Goal: Transaction & Acquisition: Purchase product/service

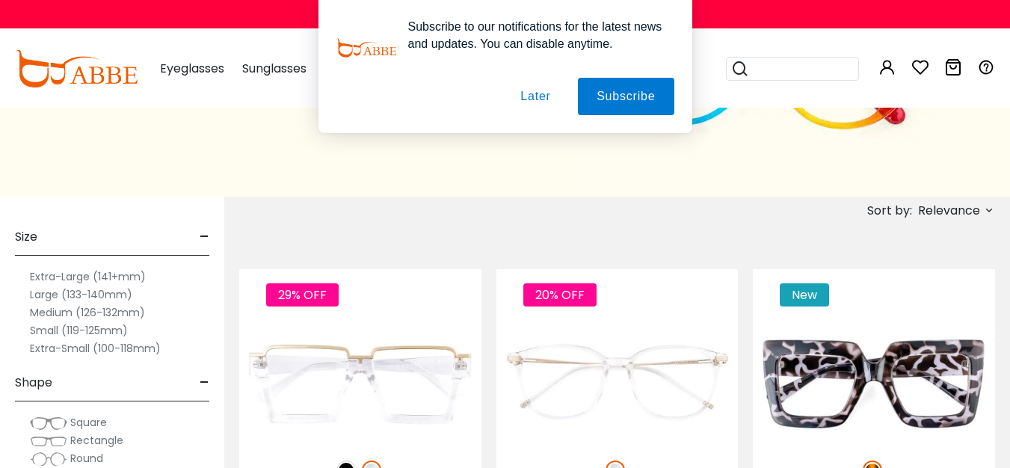
scroll to position [163, 0]
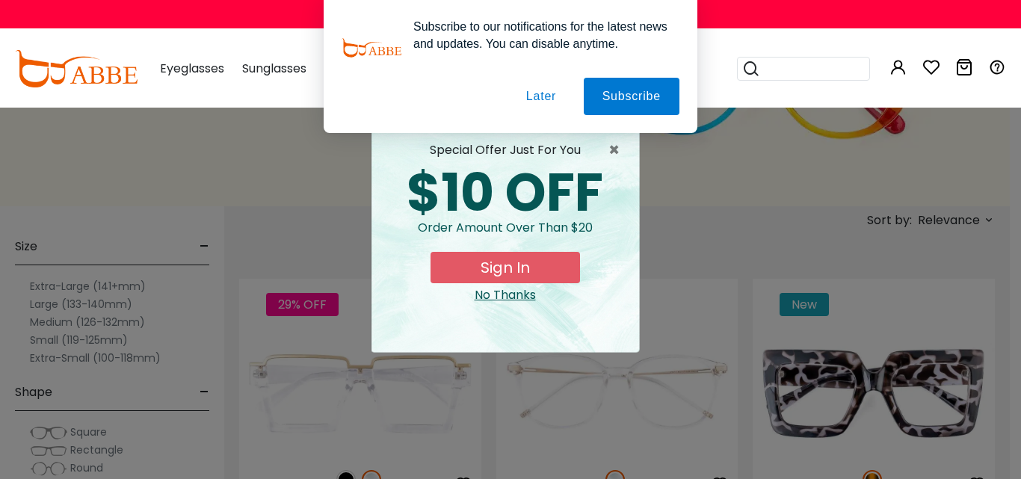
click at [496, 295] on div "No Thanks" at bounding box center [505, 295] width 244 height 18
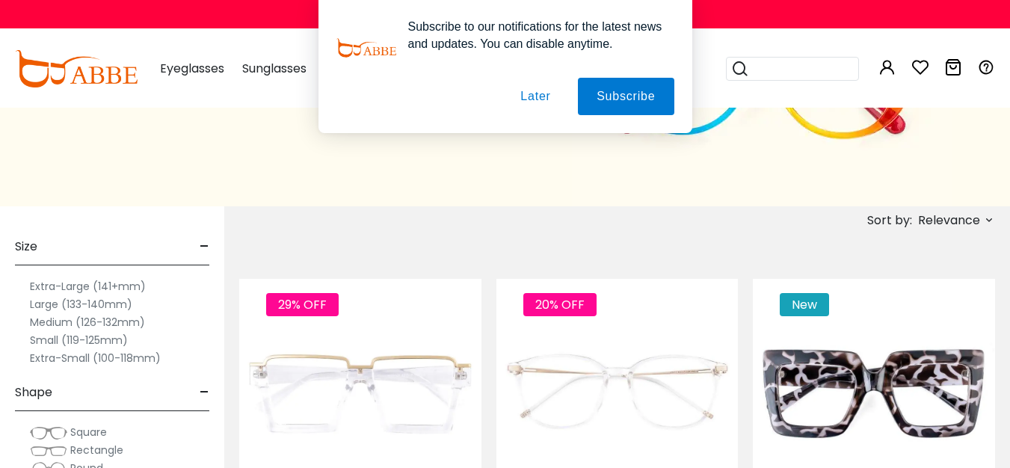
click at [90, 324] on label "Medium (126-132mm)" at bounding box center [87, 322] width 115 height 18
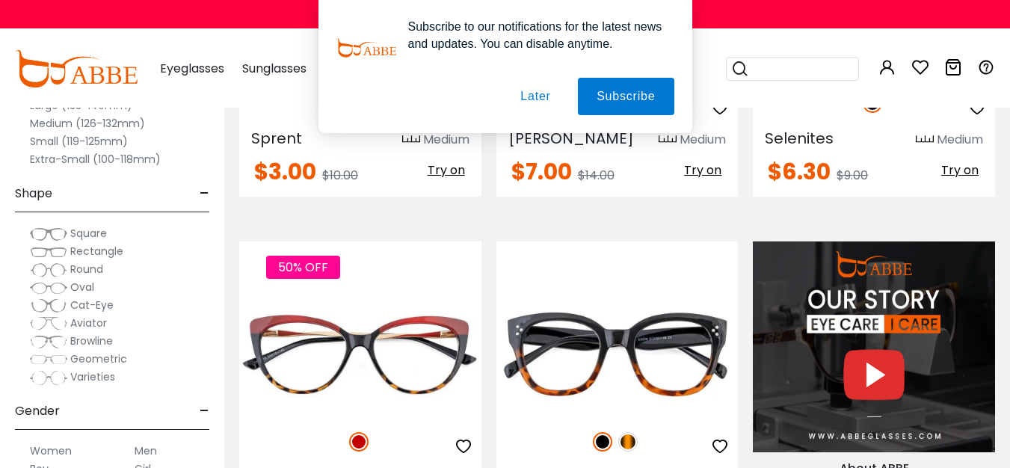
scroll to position [1232, 0]
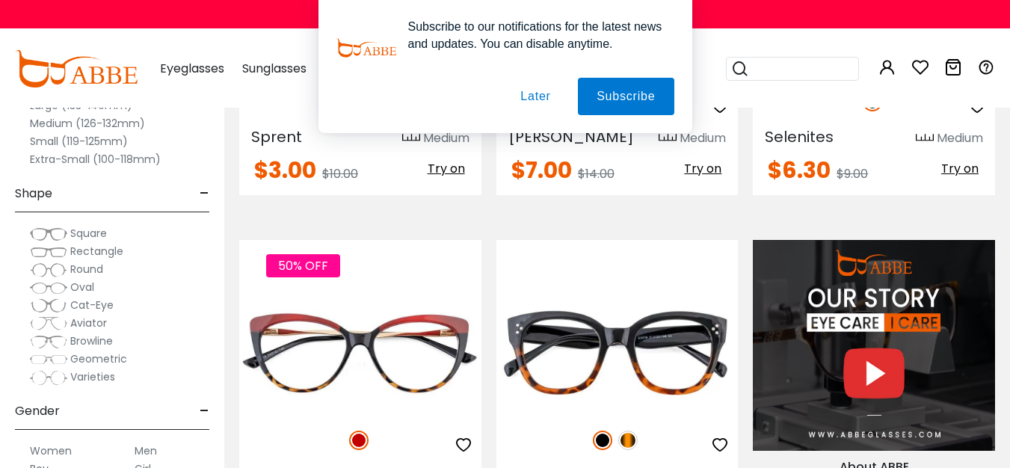
click at [544, 96] on button "Later" at bounding box center [534, 96] width 67 height 37
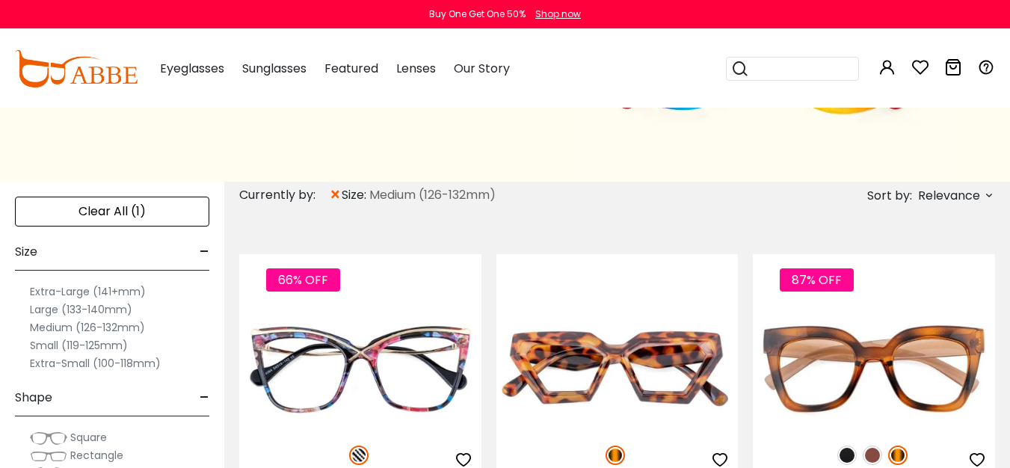
scroll to position [176, 0]
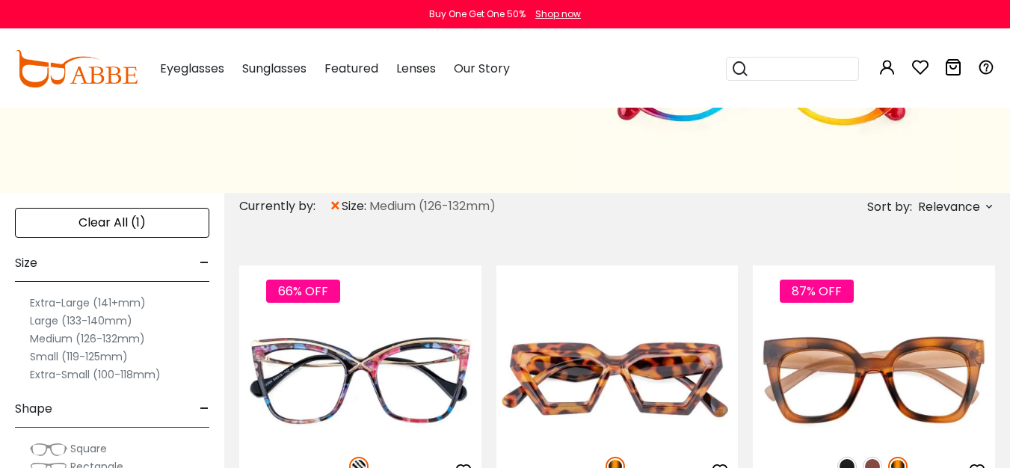
click at [77, 358] on label "Small (119-125mm)" at bounding box center [79, 356] width 98 height 18
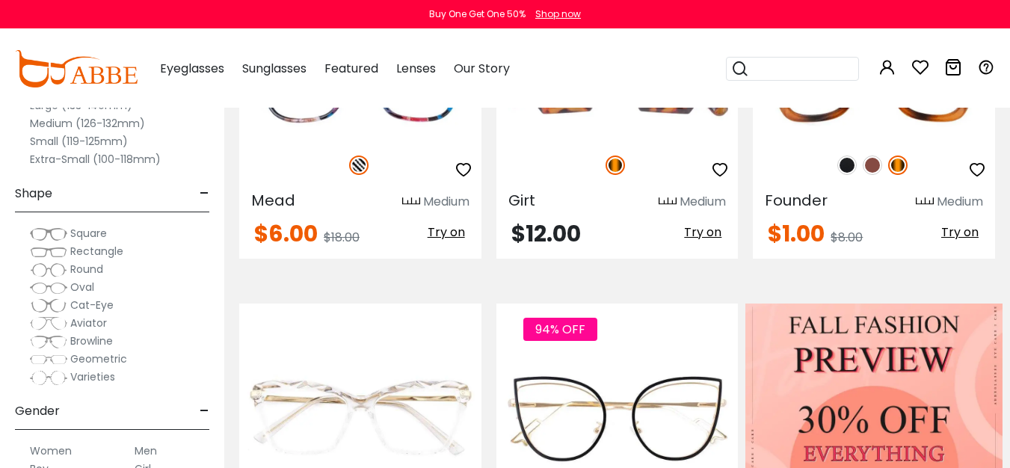
scroll to position [31, 0]
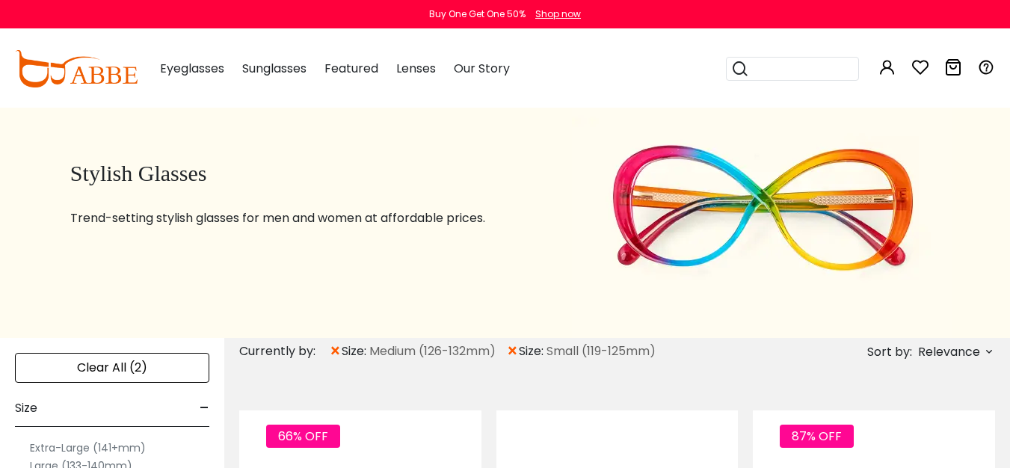
drag, startPoint x: 1016, startPoint y: 64, endPoint x: 1019, endPoint y: 39, distance: 24.8
click at [337, 351] on span "×" at bounding box center [335, 351] width 13 height 27
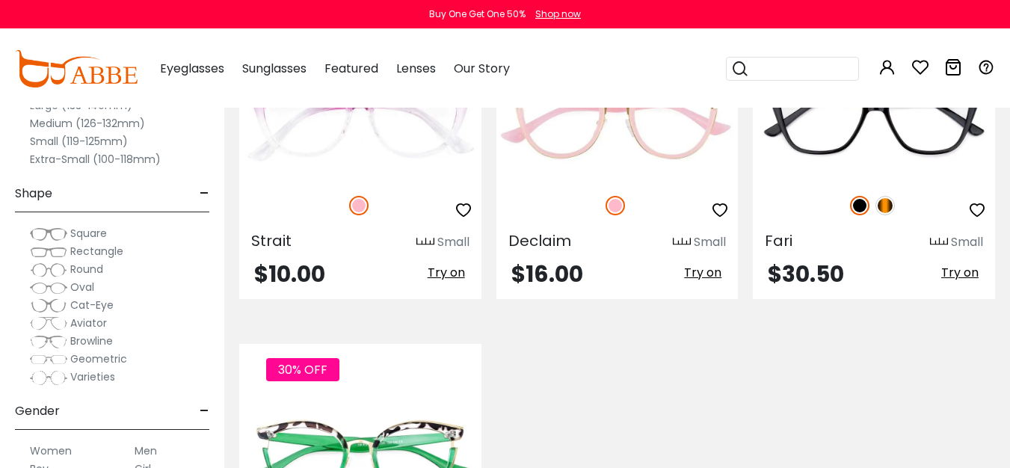
scroll to position [377, 0]
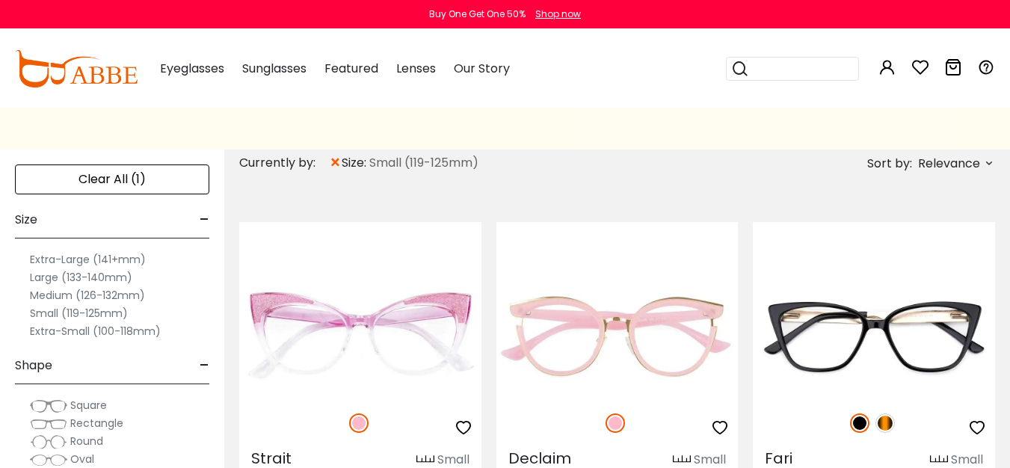
scroll to position [69, 0]
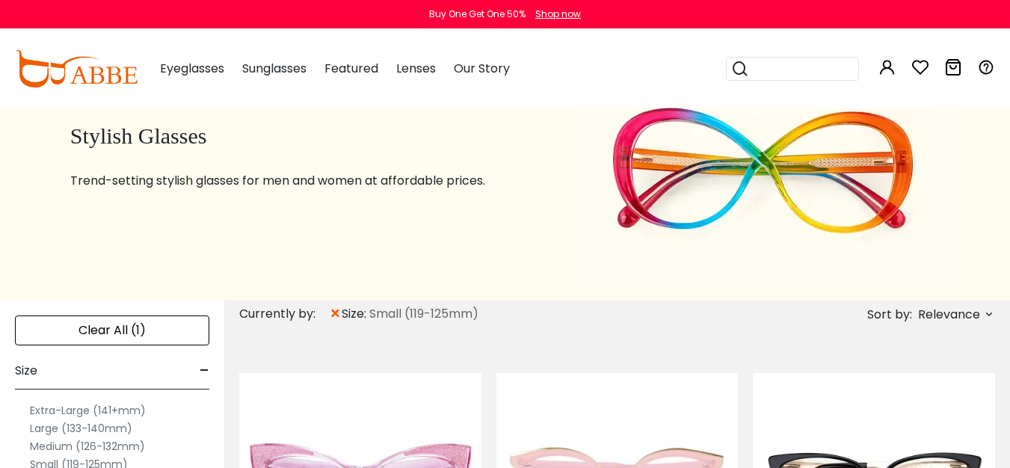
click at [56, 424] on label "Large (133-140mm)" at bounding box center [81, 428] width 102 height 18
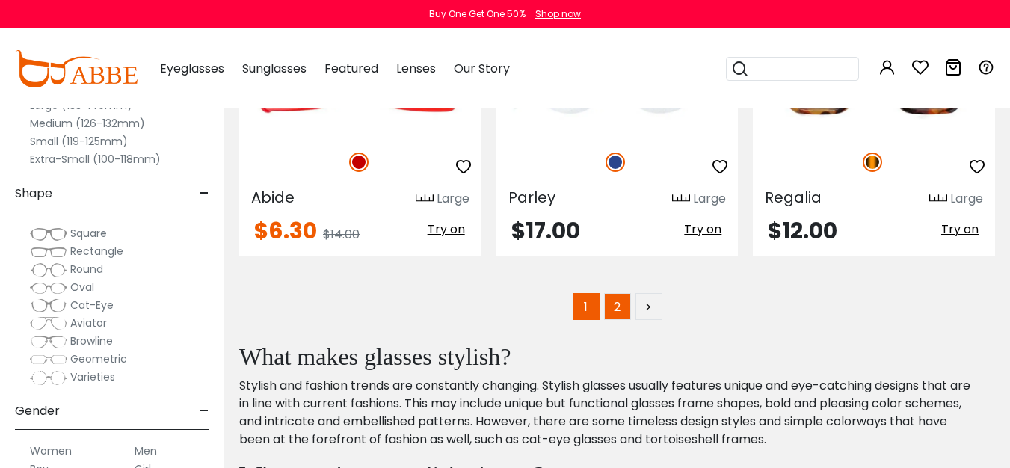
click at [623, 293] on link "2" at bounding box center [617, 306] width 27 height 27
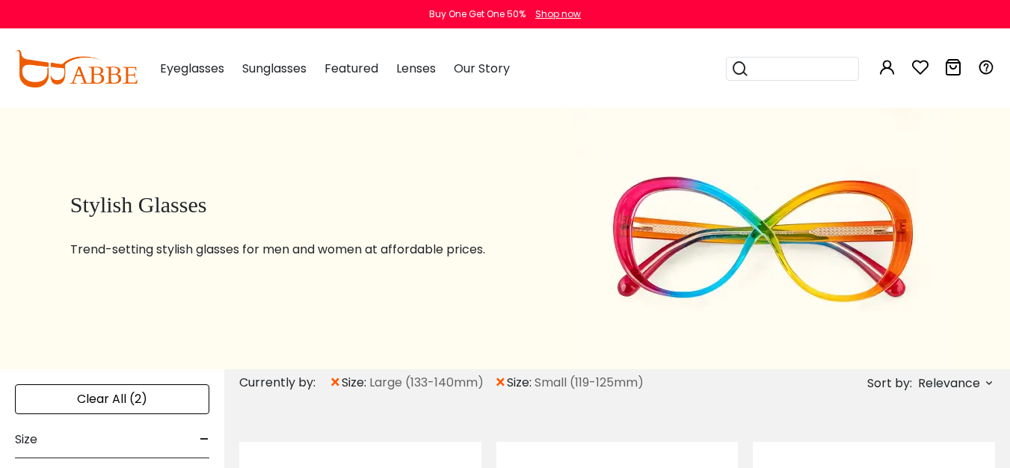
click at [96, 59] on img at bounding box center [76, 68] width 123 height 37
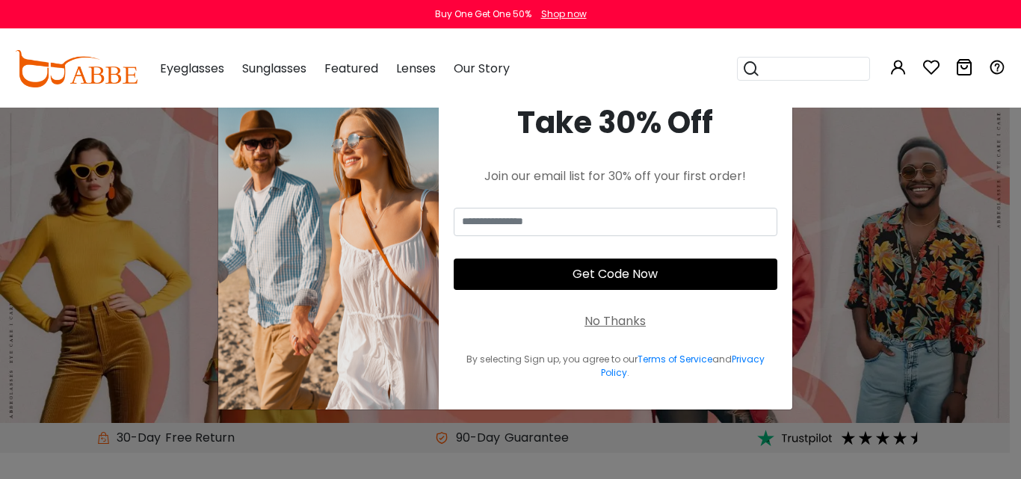
click at [197, 81] on div "Eyeglasses Women's Eyeglasses Men's Eyeglasses Kids' Eyeglasses All Eyeglasses …" at bounding box center [192, 68] width 64 height 75
click at [188, 67] on span "Eyeglasses" at bounding box center [192, 68] width 64 height 17
click at [794, 392] on div "× Take 30% Off Join our email list for 30% off your first order! Get Code Now N…" at bounding box center [510, 239] width 1021 height 479
click at [615, 319] on div "No Thanks" at bounding box center [614, 321] width 61 height 18
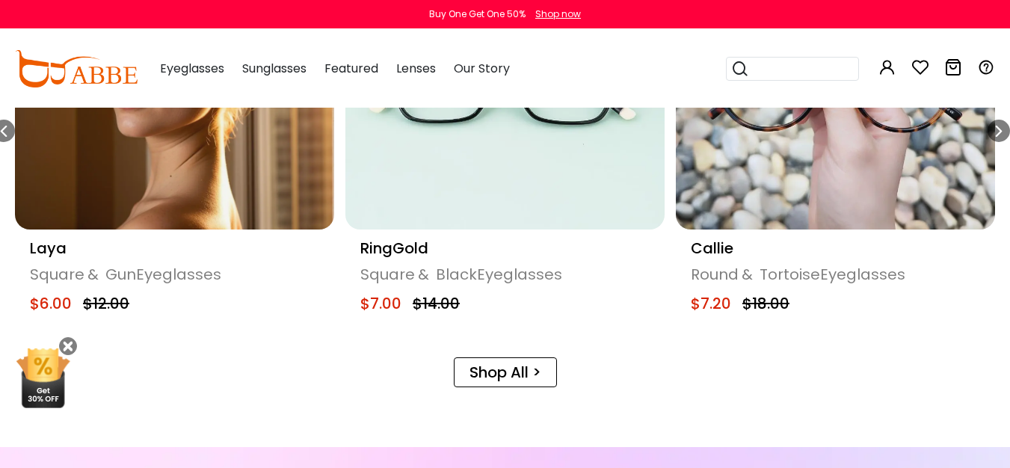
scroll to position [912, 0]
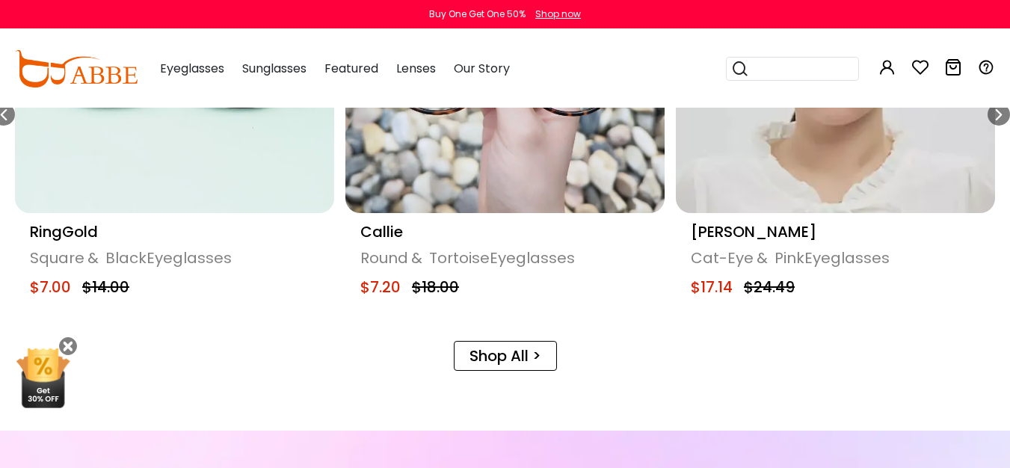
click at [513, 350] on link "Shop All >" at bounding box center [505, 356] width 103 height 30
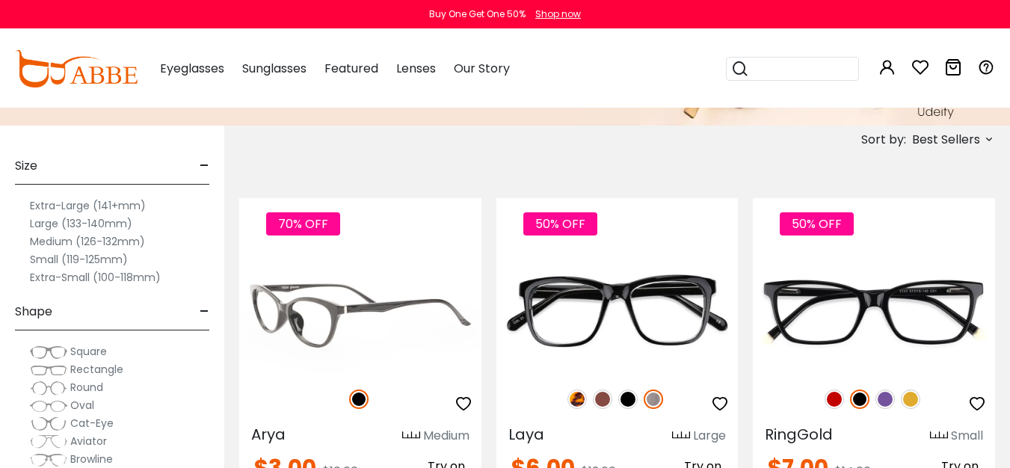
scroll to position [303, 0]
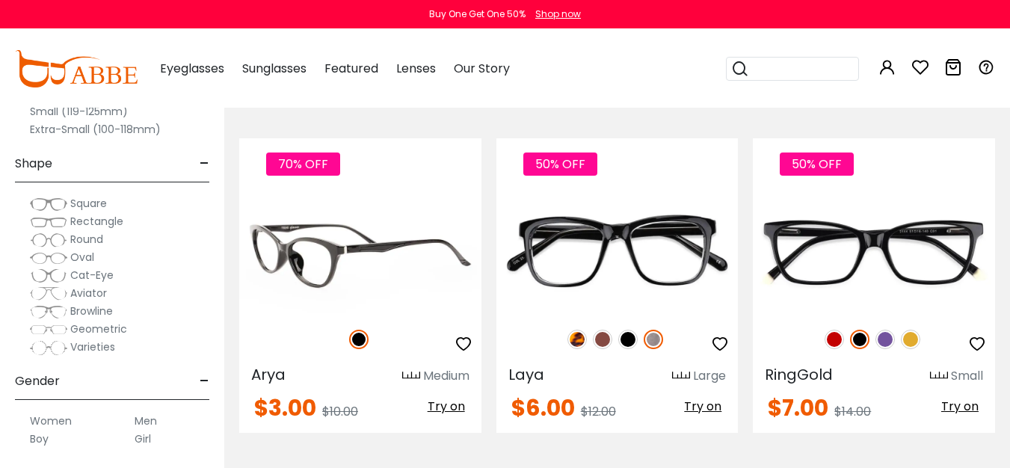
click at [403, 243] on img at bounding box center [360, 252] width 242 height 121
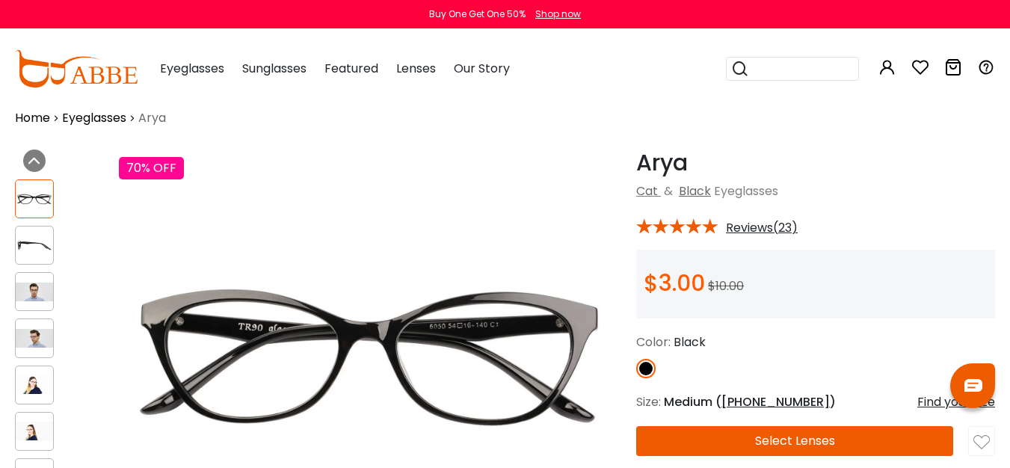
scroll to position [23, 0]
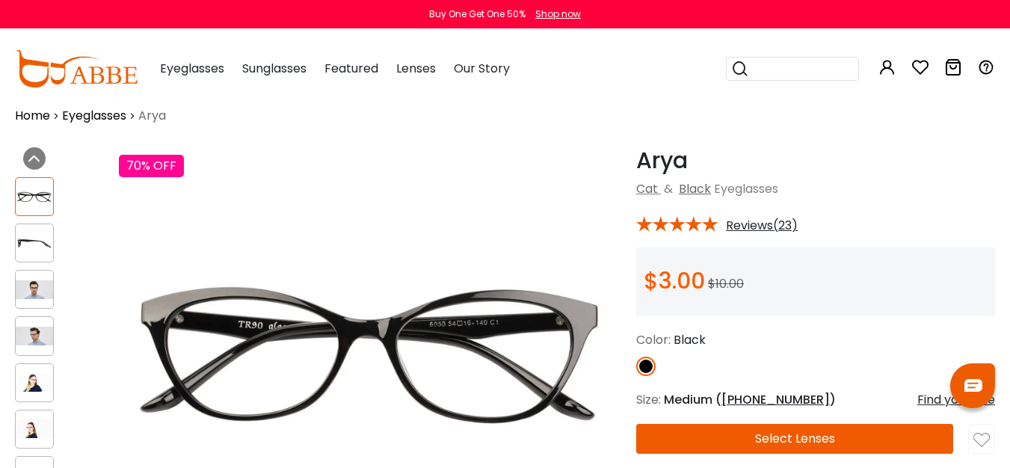
click at [37, 243] on img at bounding box center [34, 243] width 37 height 19
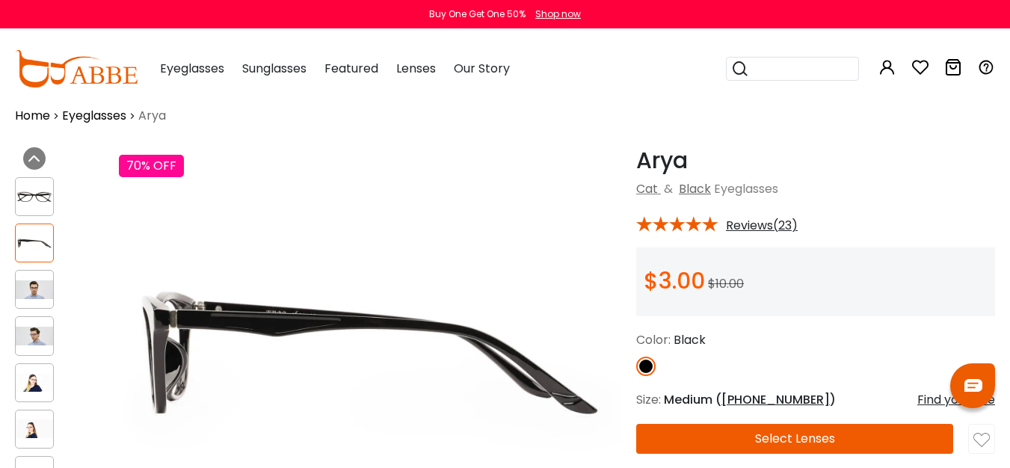
click at [34, 205] on img at bounding box center [34, 197] width 37 height 19
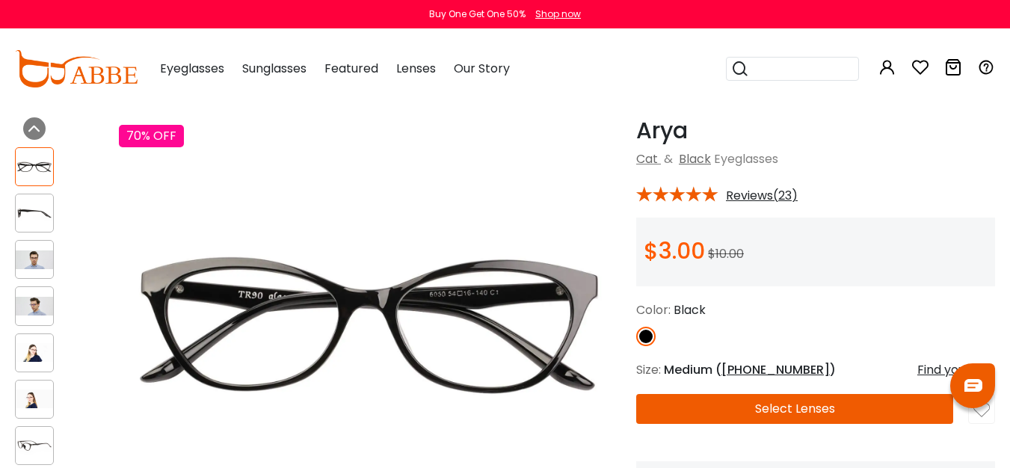
scroll to position [52, 0]
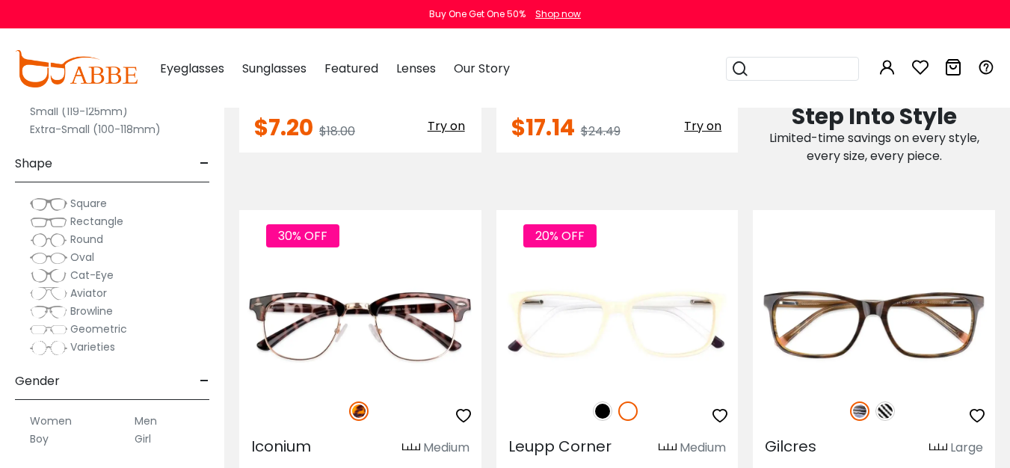
scroll to position [960, 0]
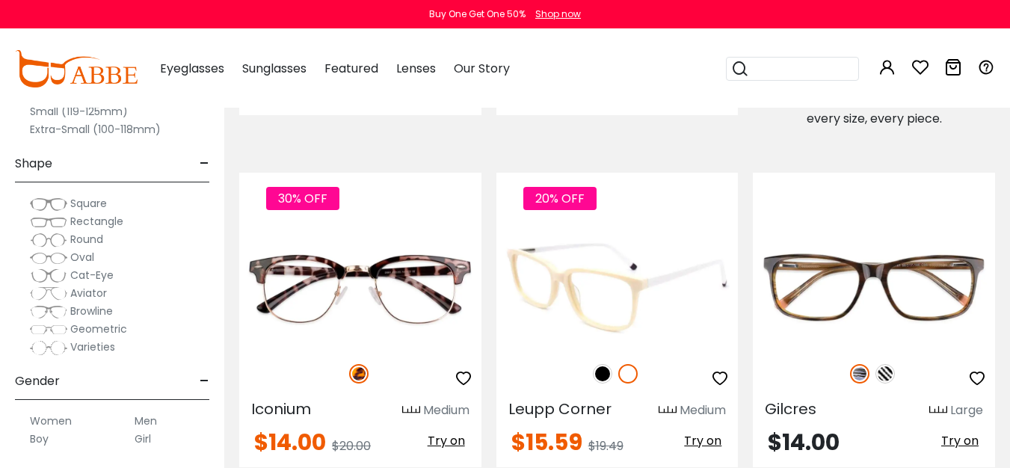
click at [635, 321] on img at bounding box center [617, 286] width 242 height 121
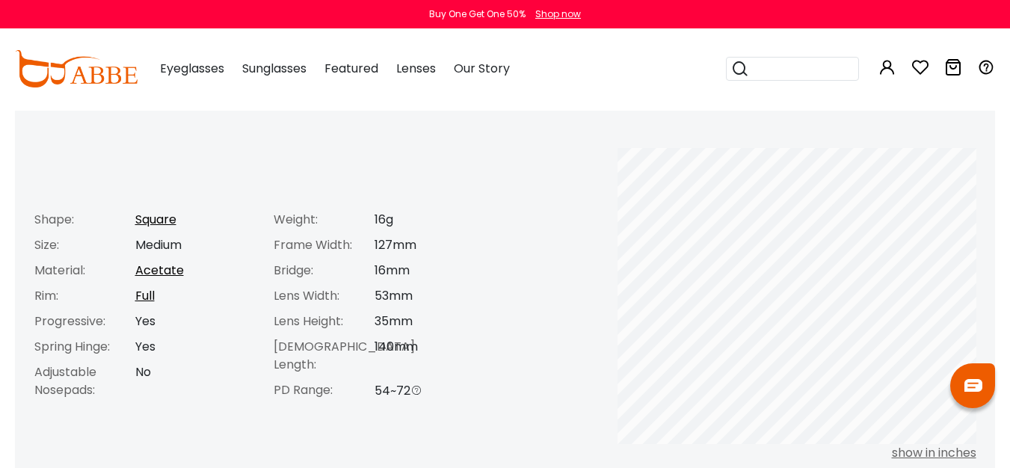
scroll to position [599, 0]
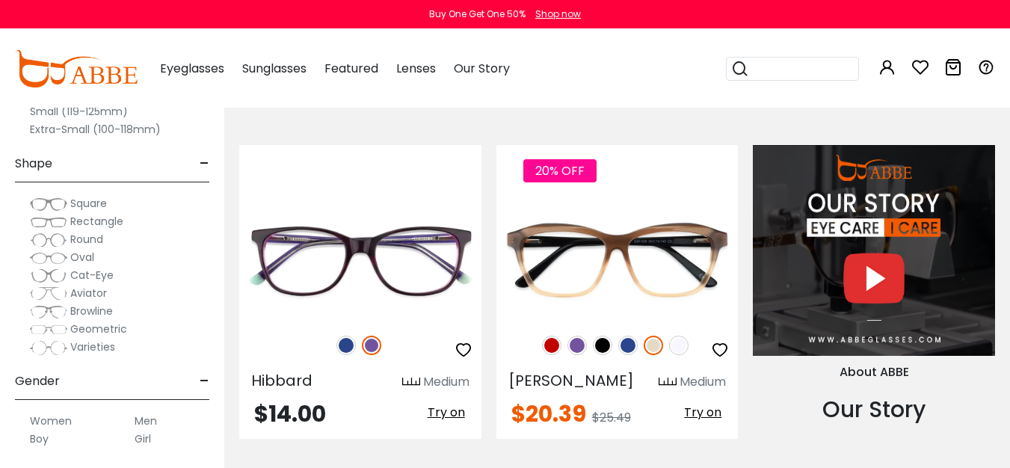
scroll to position [1329, 0]
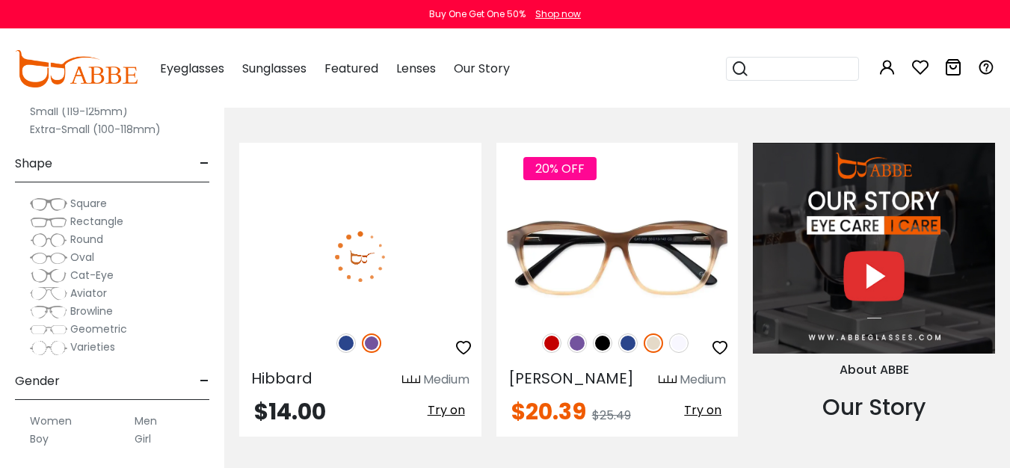
click at [401, 285] on img at bounding box center [360, 257] width 242 height 121
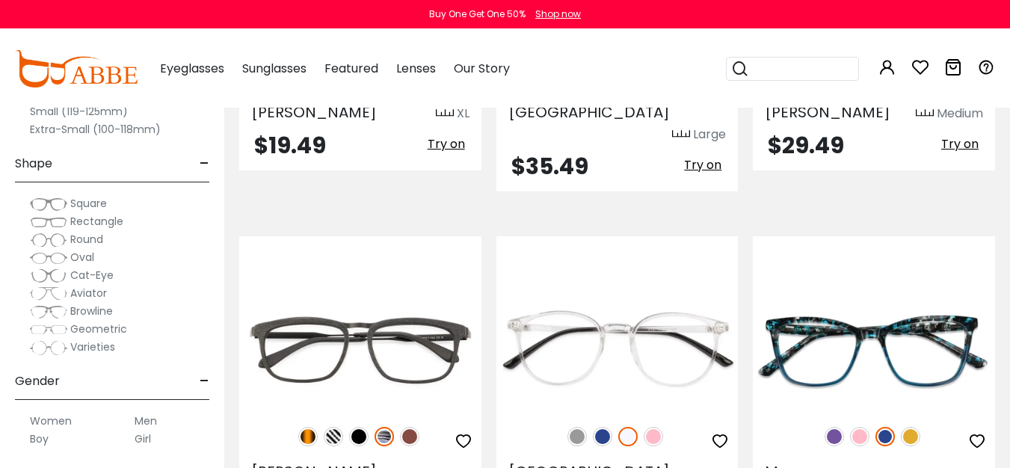
scroll to position [3343, 0]
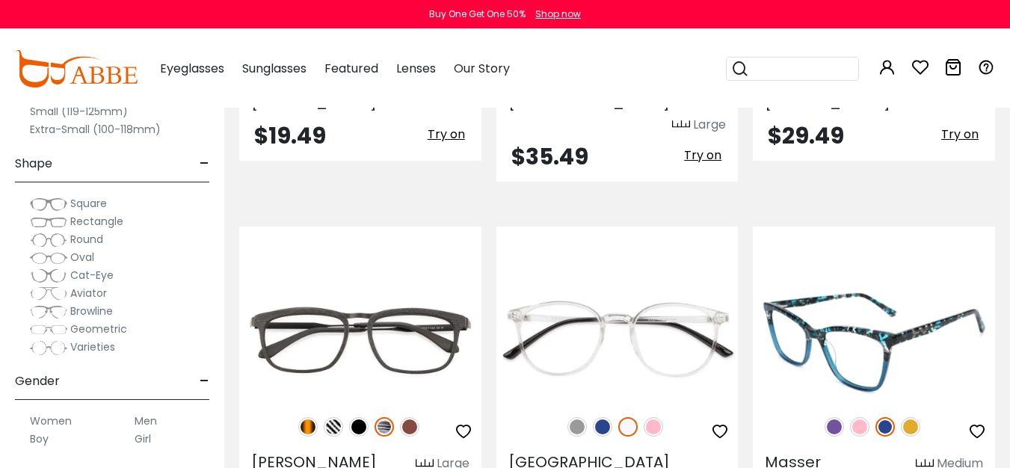
click at [837, 281] on img at bounding box center [874, 340] width 242 height 121
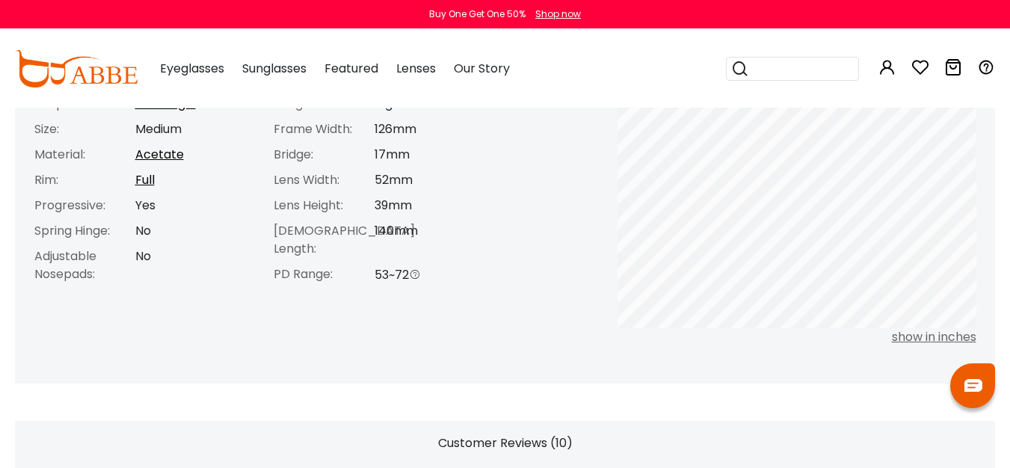
scroll to position [701, 0]
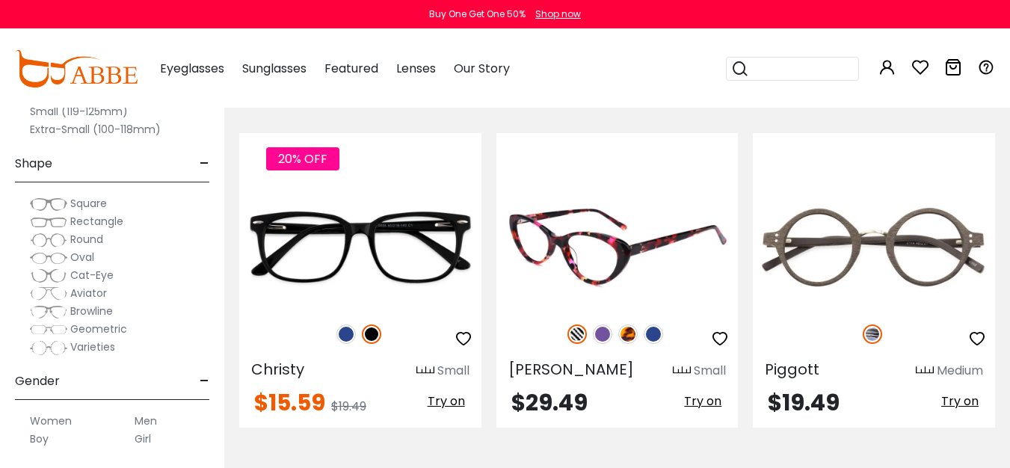
scroll to position [4134, 0]
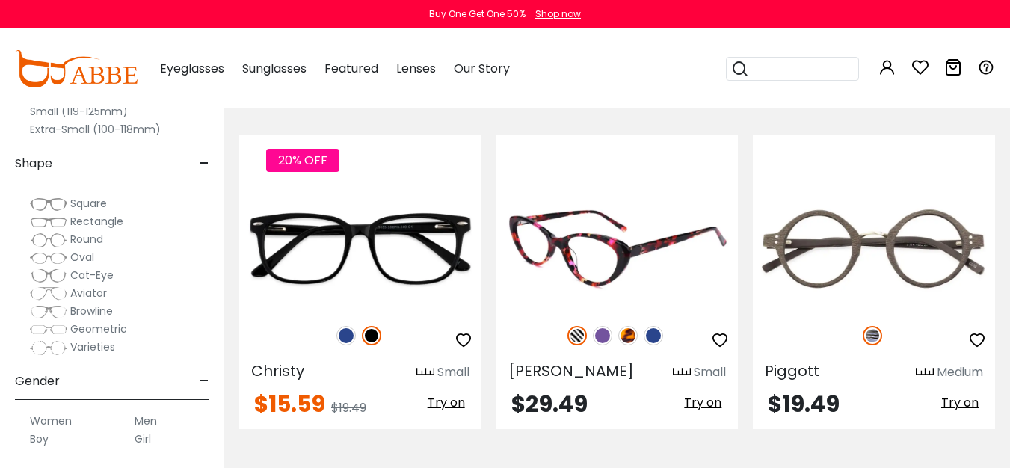
click at [599, 188] on img at bounding box center [617, 248] width 242 height 121
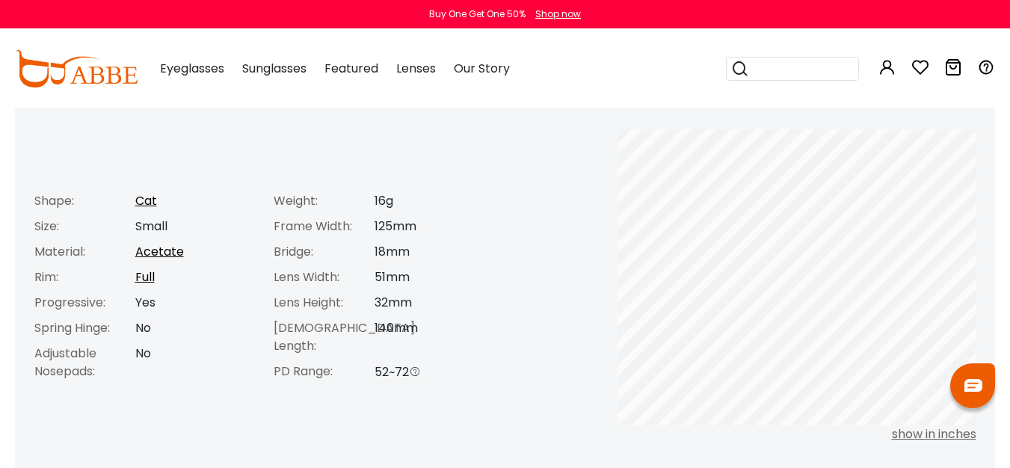
scroll to position [579, 0]
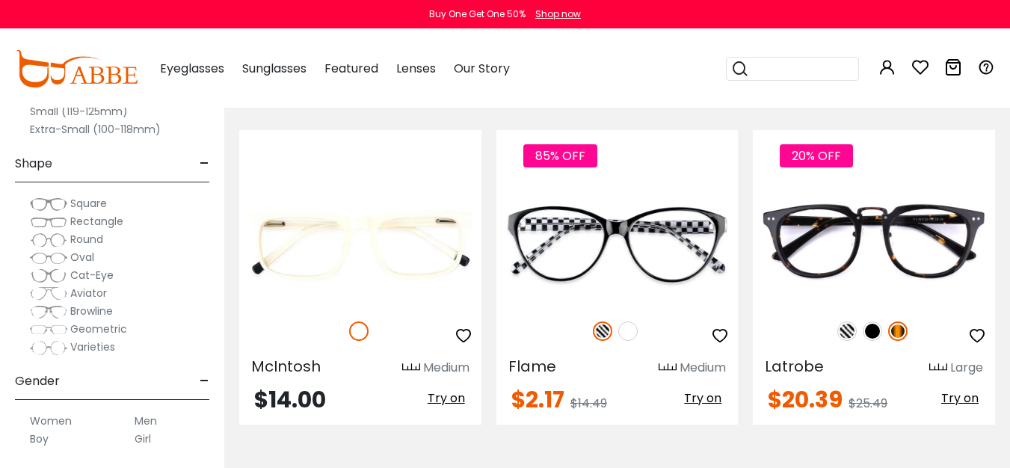
scroll to position [4477, 0]
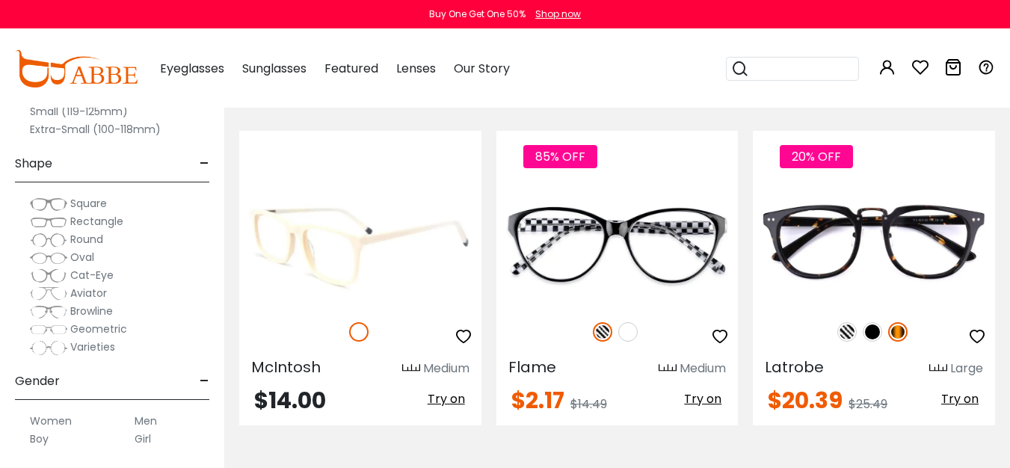
click at [425, 202] on img at bounding box center [360, 245] width 242 height 121
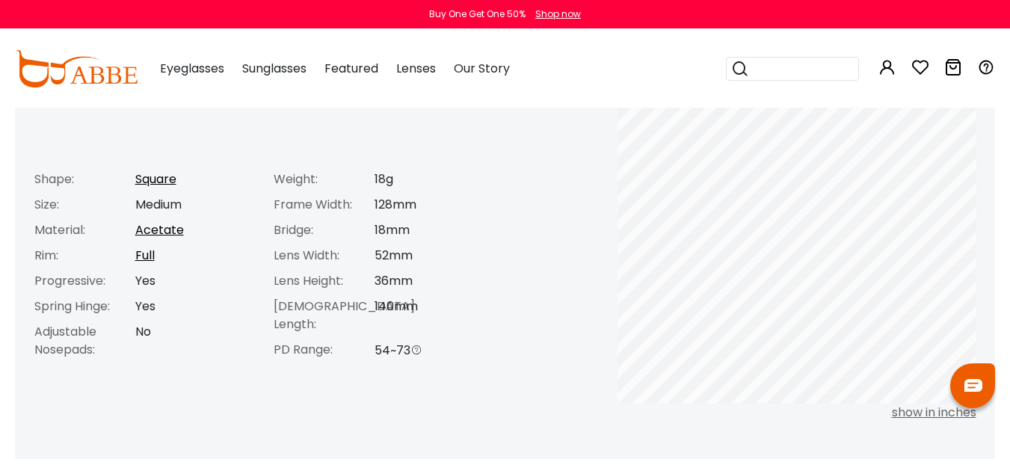
scroll to position [625, 0]
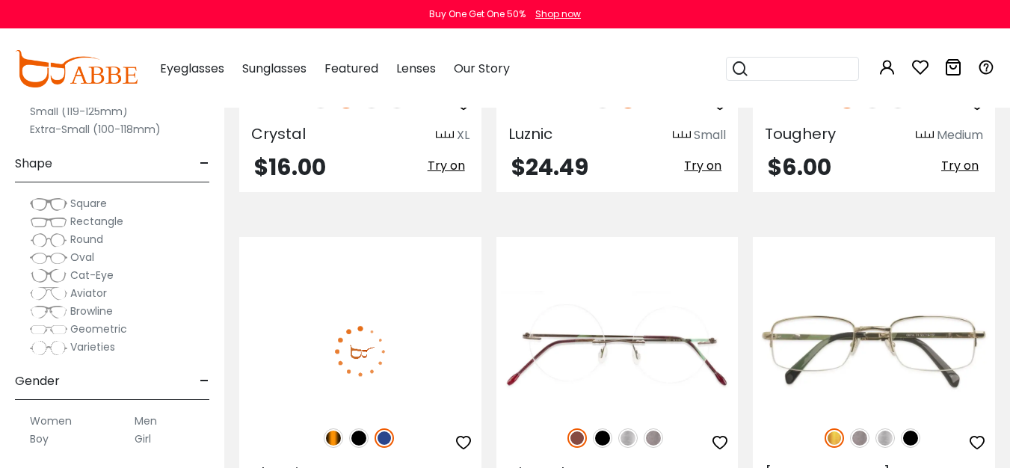
scroll to position [5064, 0]
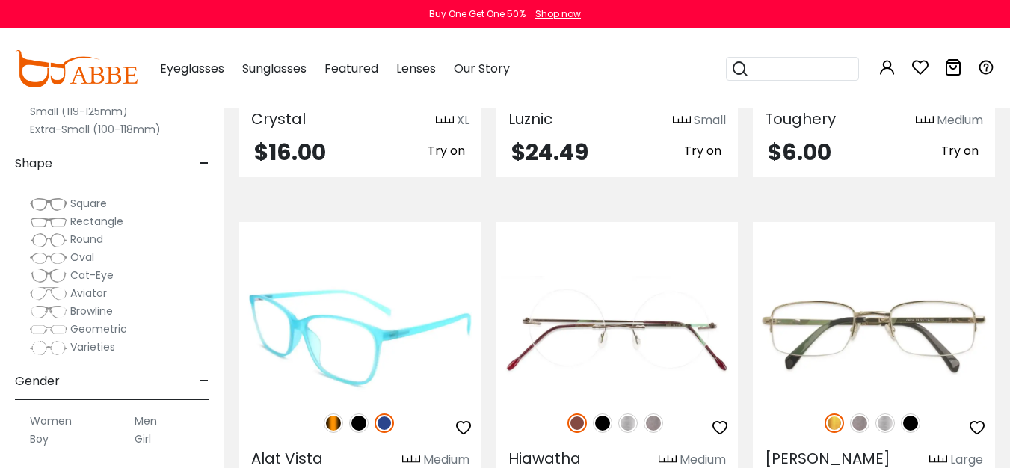
click at [410, 276] on img at bounding box center [360, 336] width 242 height 121
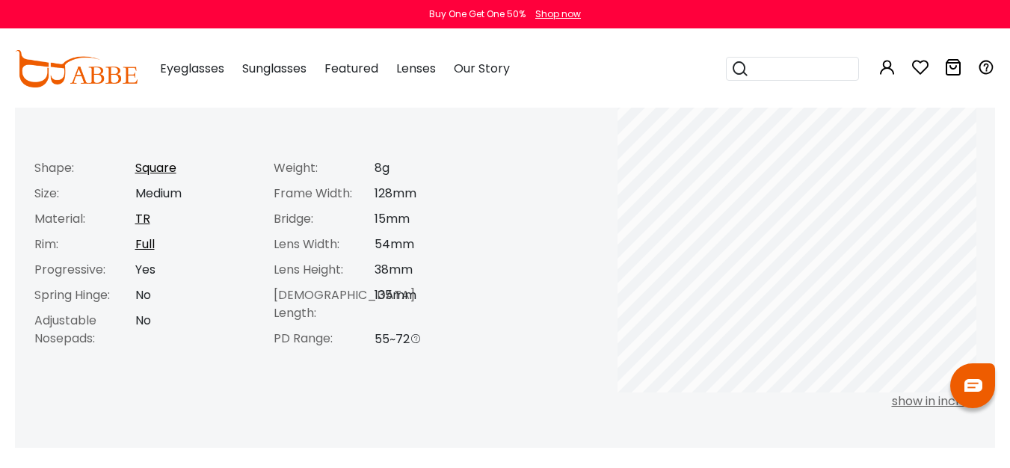
scroll to position [637, 0]
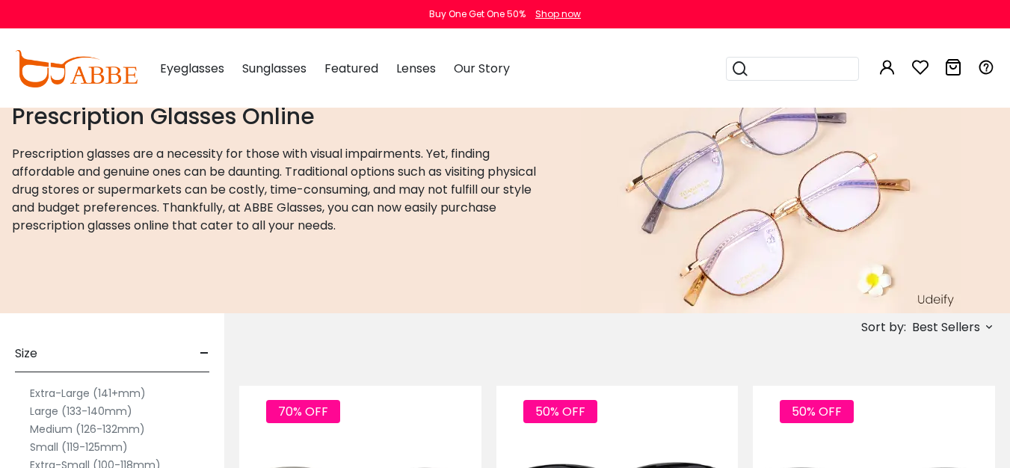
scroll to position [372, 0]
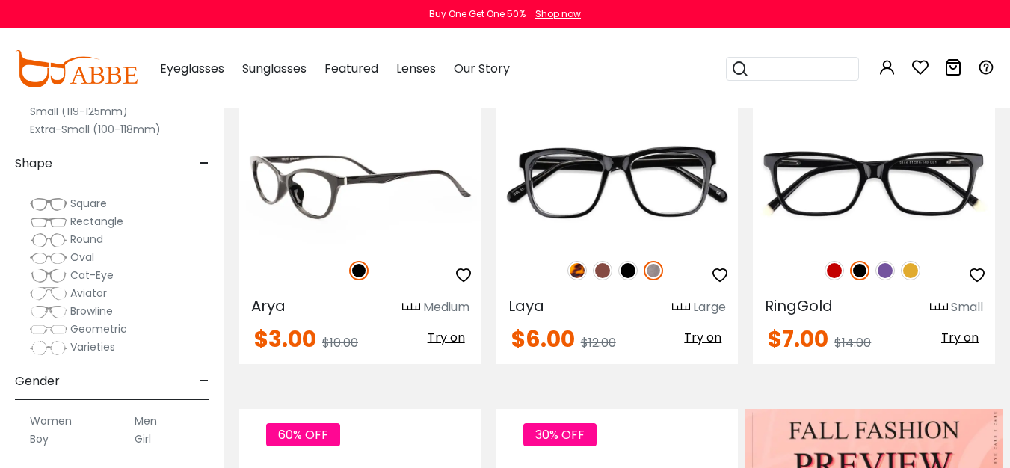
click at [383, 194] on img at bounding box center [360, 183] width 242 height 121
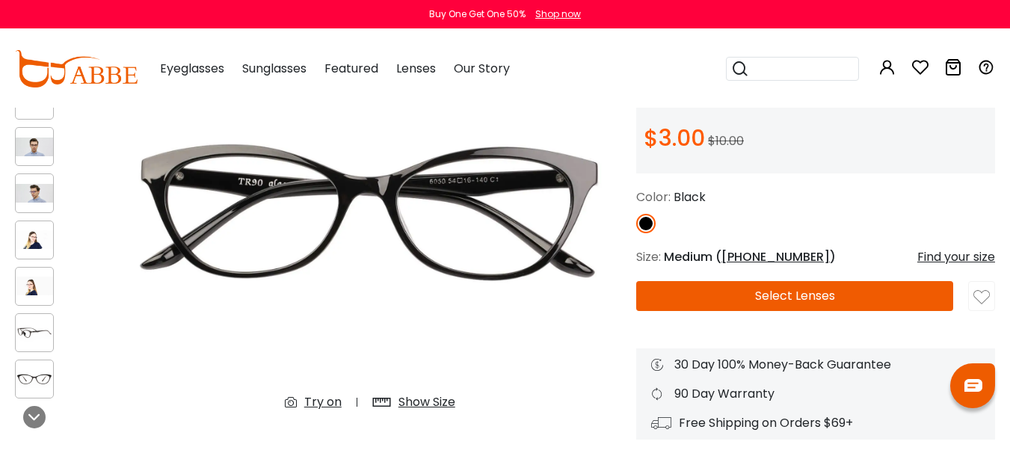
scroll to position [151, 0]
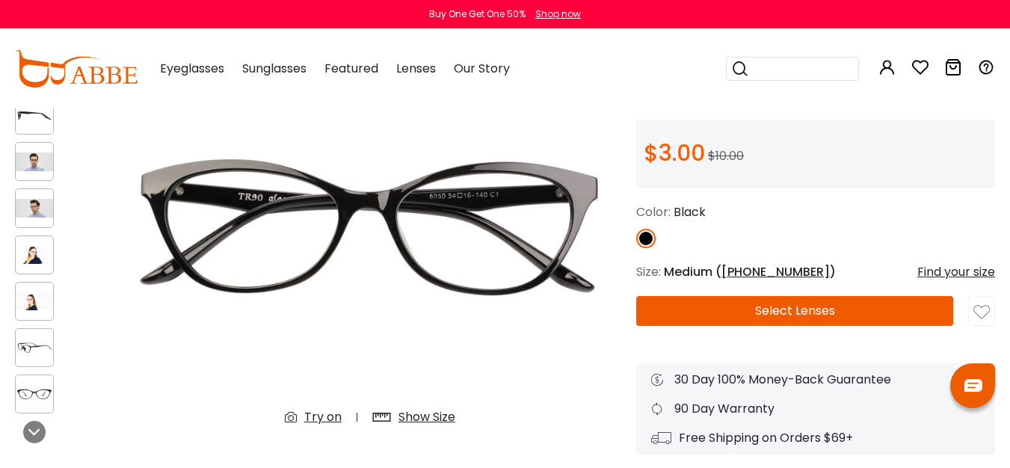
click at [25, 169] on img at bounding box center [34, 161] width 37 height 19
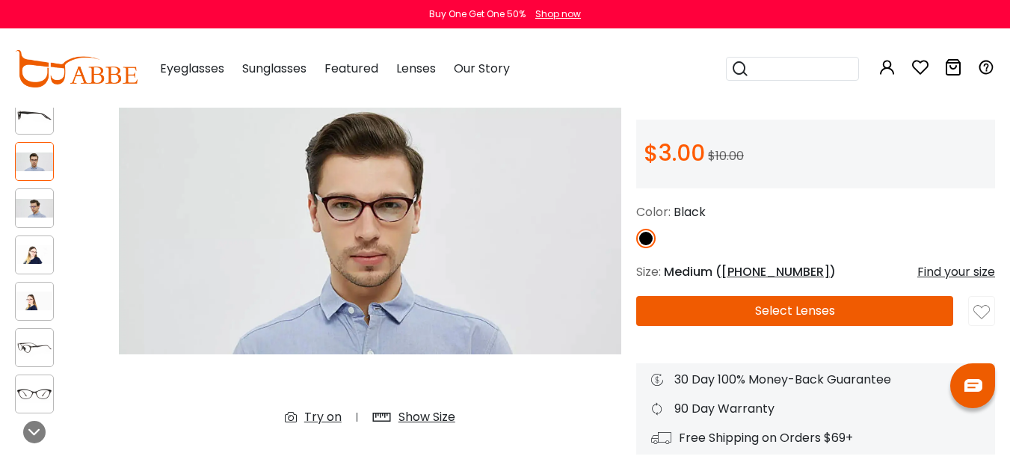
click at [29, 352] on img at bounding box center [34, 347] width 37 height 19
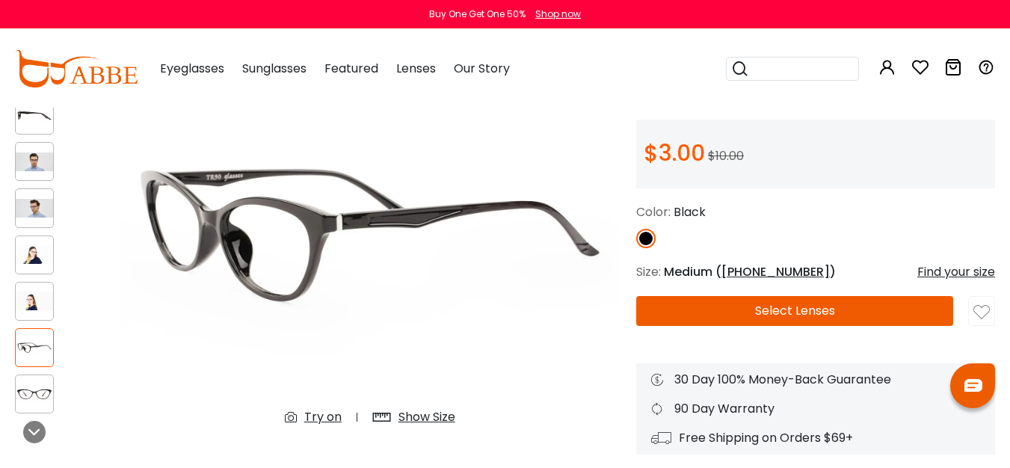
click at [35, 386] on img at bounding box center [34, 393] width 37 height 19
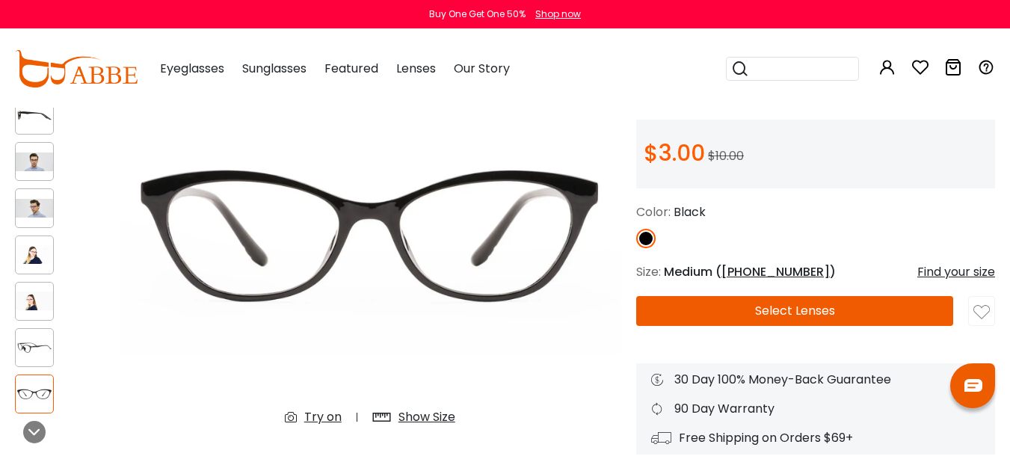
click at [37, 330] on div at bounding box center [34, 347] width 39 height 39
click at [40, 375] on div at bounding box center [34, 393] width 39 height 39
click at [40, 345] on img at bounding box center [34, 347] width 37 height 19
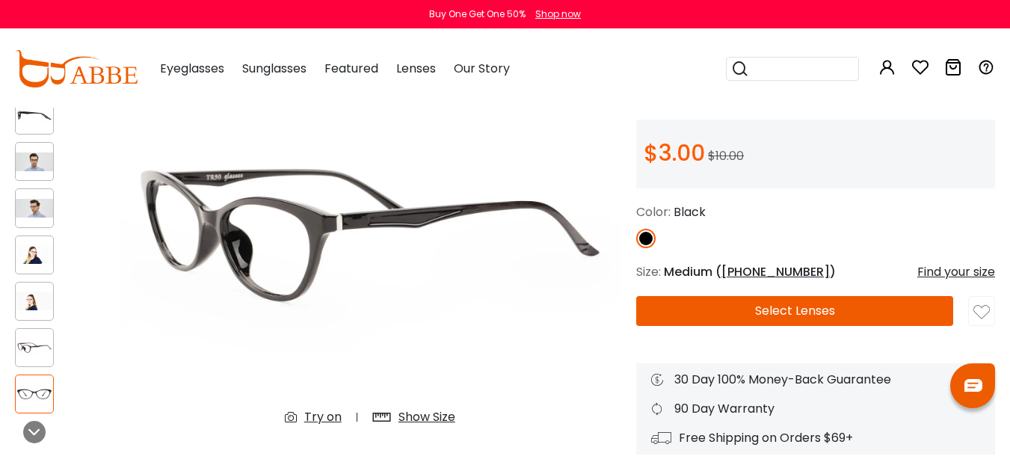
click at [28, 296] on img at bounding box center [34, 300] width 37 height 19
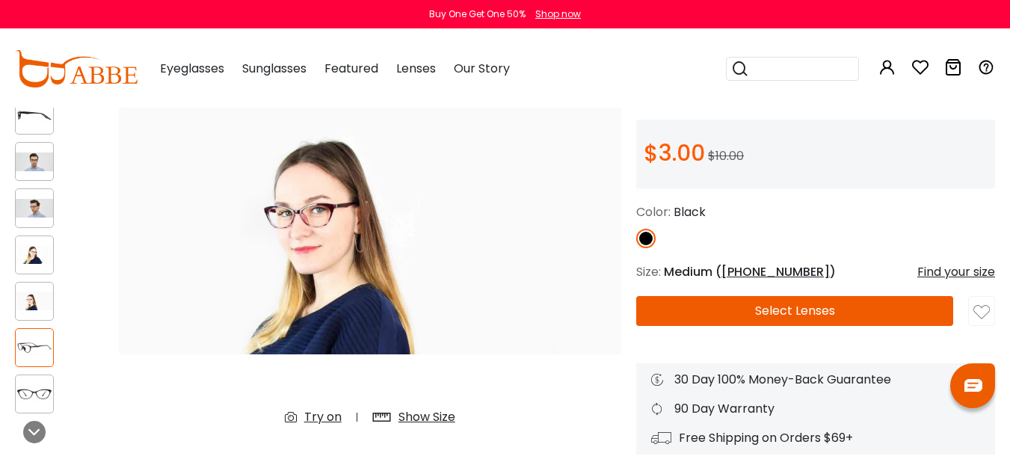
click at [36, 253] on img at bounding box center [34, 254] width 37 height 19
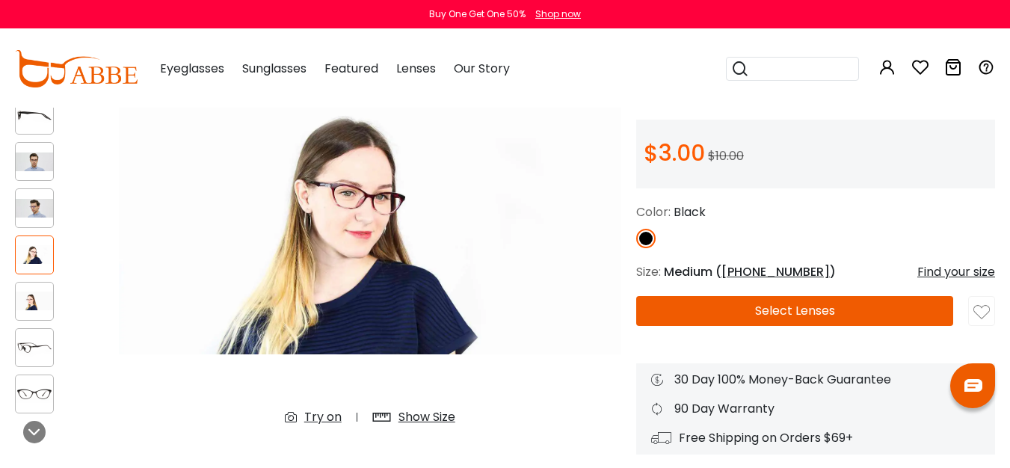
click at [43, 201] on img at bounding box center [34, 208] width 37 height 19
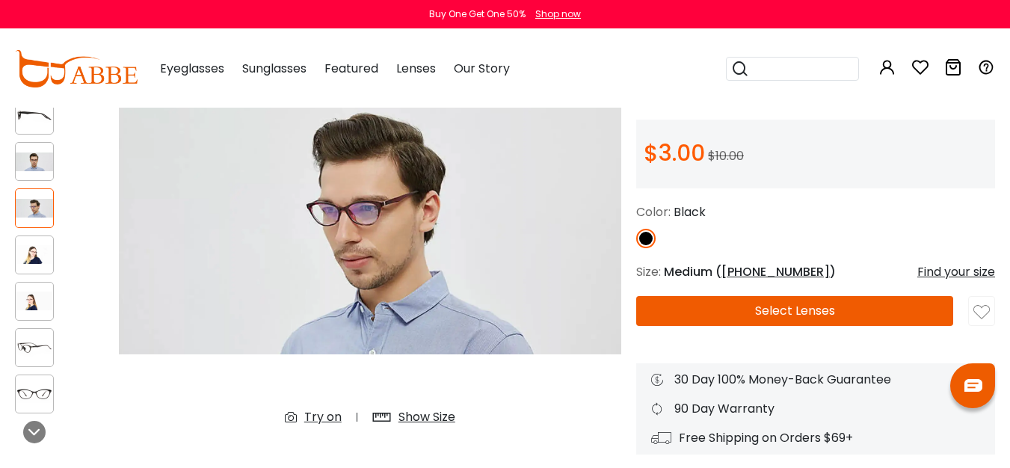
click at [44, 176] on div at bounding box center [34, 161] width 39 height 39
click at [46, 148] on div at bounding box center [34, 161] width 39 height 39
click at [41, 123] on img at bounding box center [34, 115] width 37 height 19
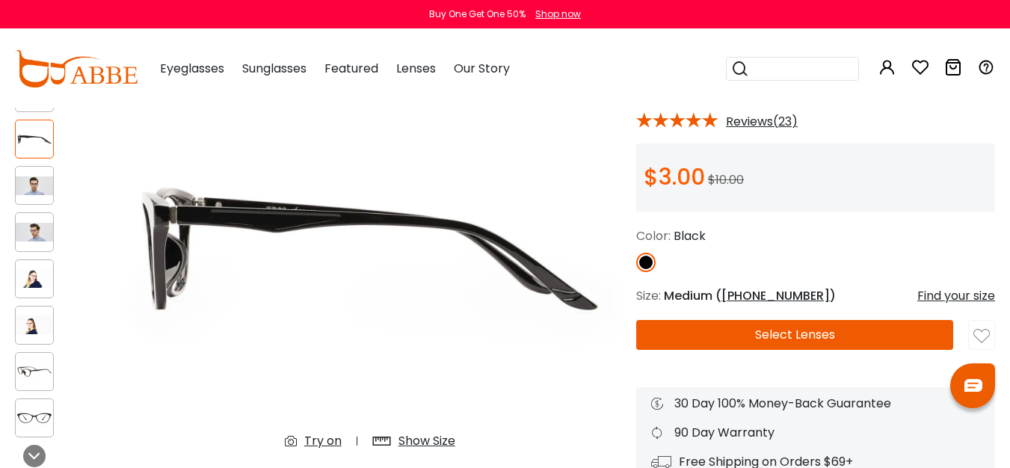
scroll to position [117, 0]
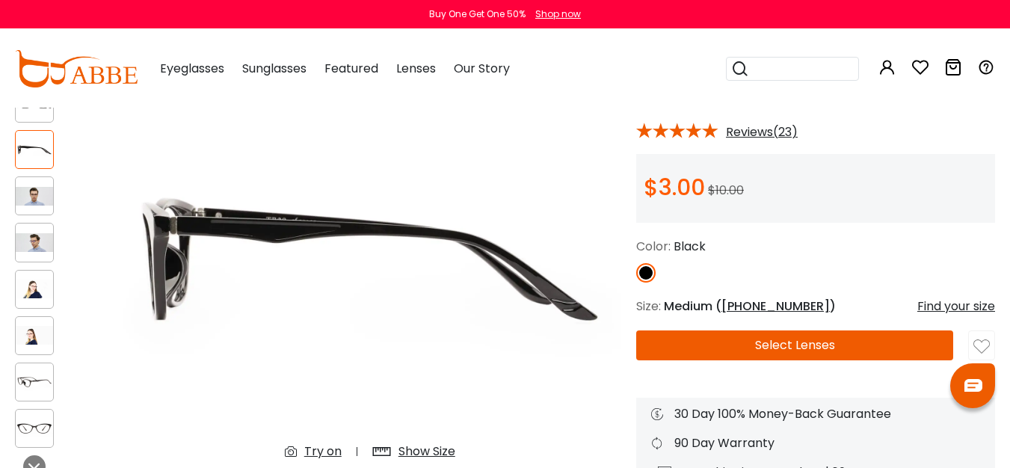
click at [23, 114] on div at bounding box center [34, 103] width 39 height 39
click at [29, 126] on div at bounding box center [59, 265] width 89 height 379
click at [31, 117] on div at bounding box center [34, 103] width 39 height 39
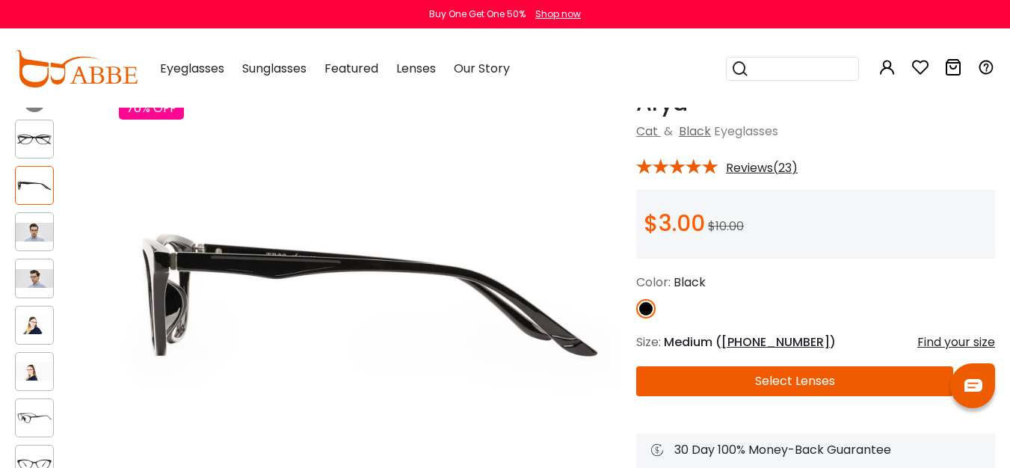
scroll to position [0, 0]
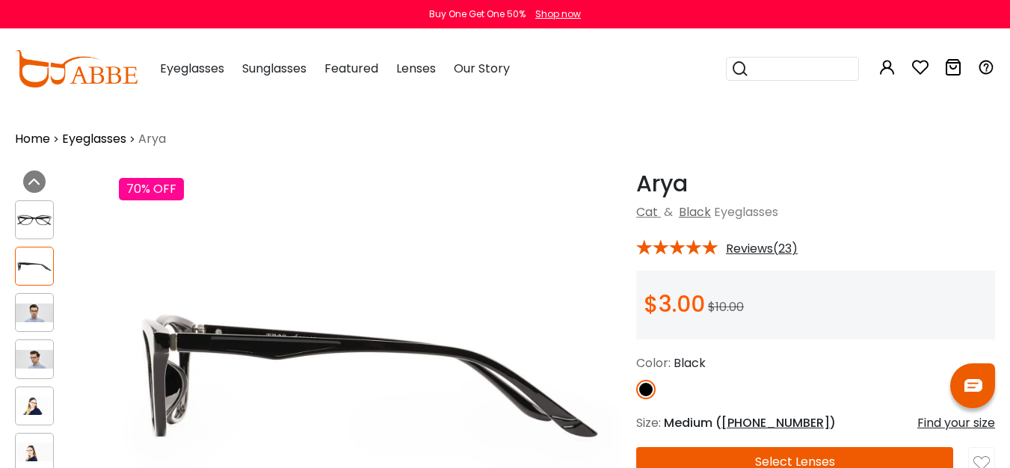
click at [23, 225] on img at bounding box center [34, 220] width 37 height 19
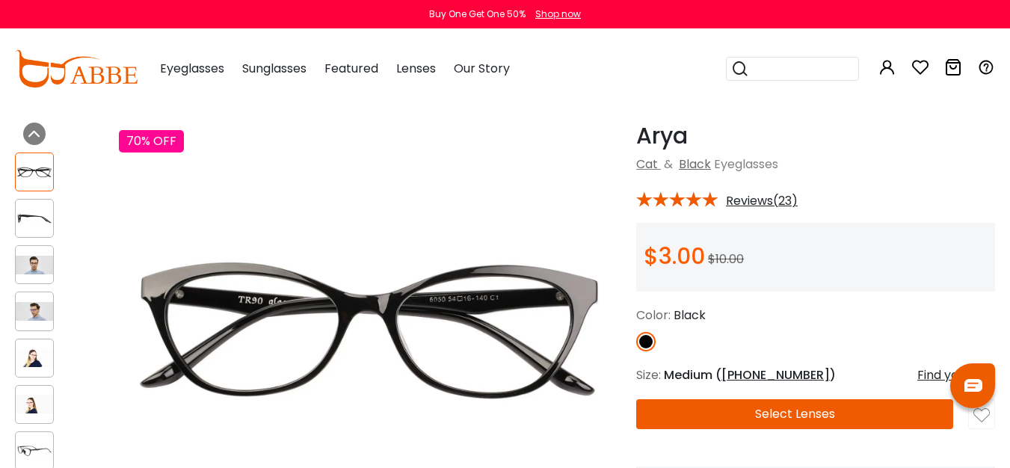
scroll to position [52, 0]
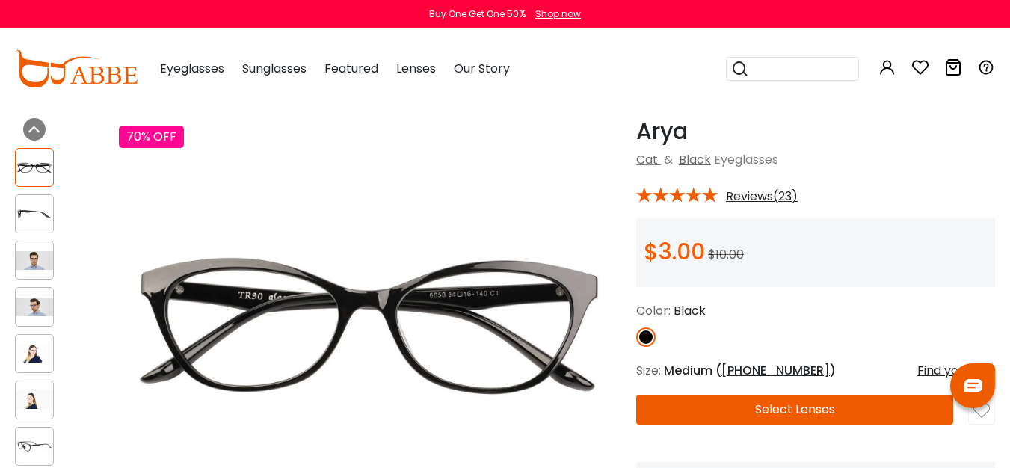
click at [781, 423] on button "Select Lenses" at bounding box center [794, 410] width 317 height 30
click at [732, 418] on button "Select Lenses" at bounding box center [794, 410] width 317 height 30
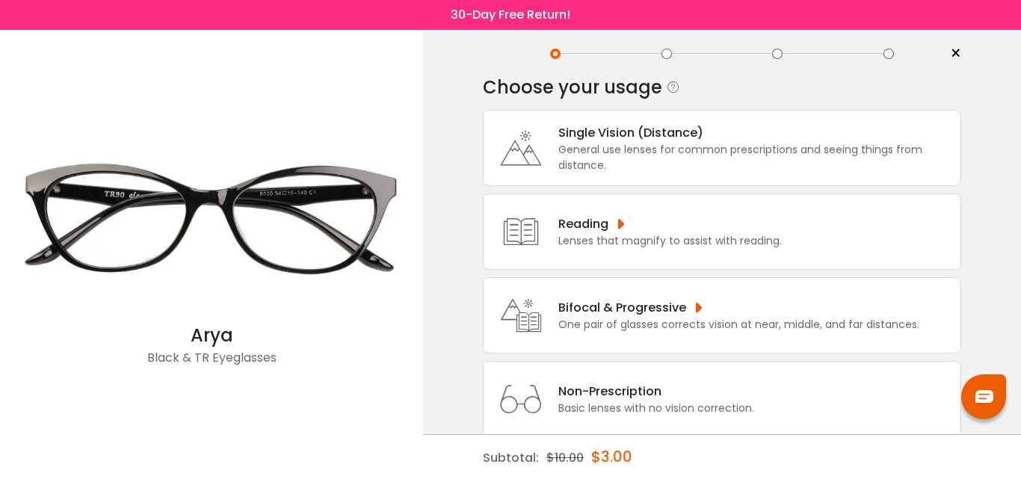
scroll to position [58, 0]
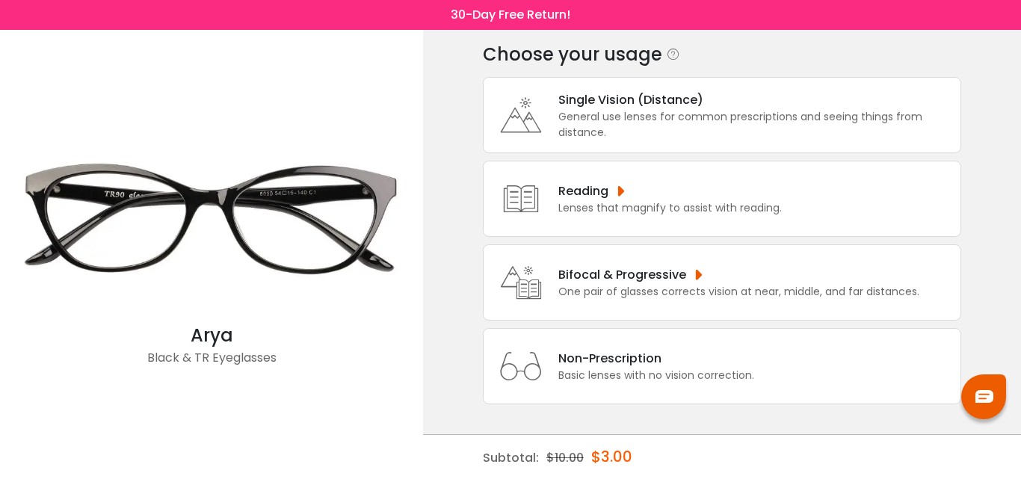
click at [624, 371] on div "Basic lenses with no vision correction." at bounding box center [656, 376] width 196 height 16
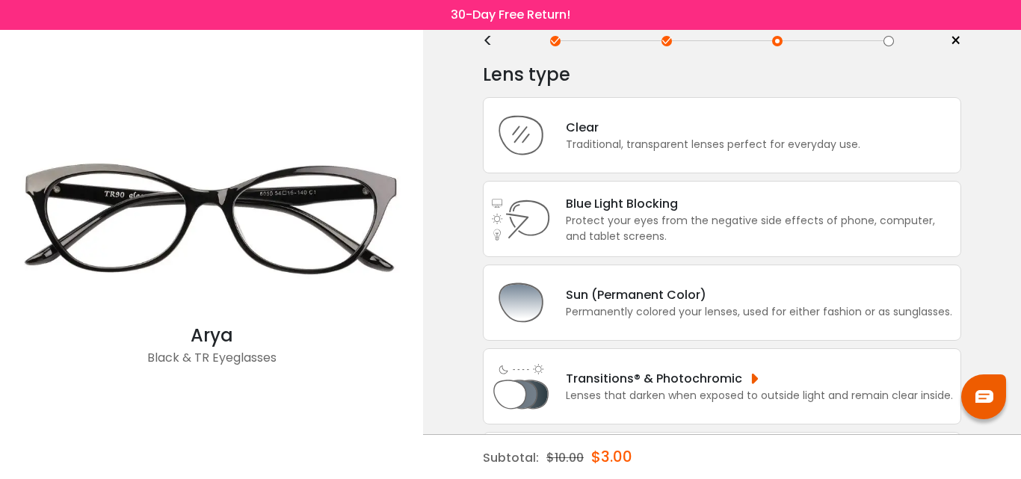
scroll to position [0, 0]
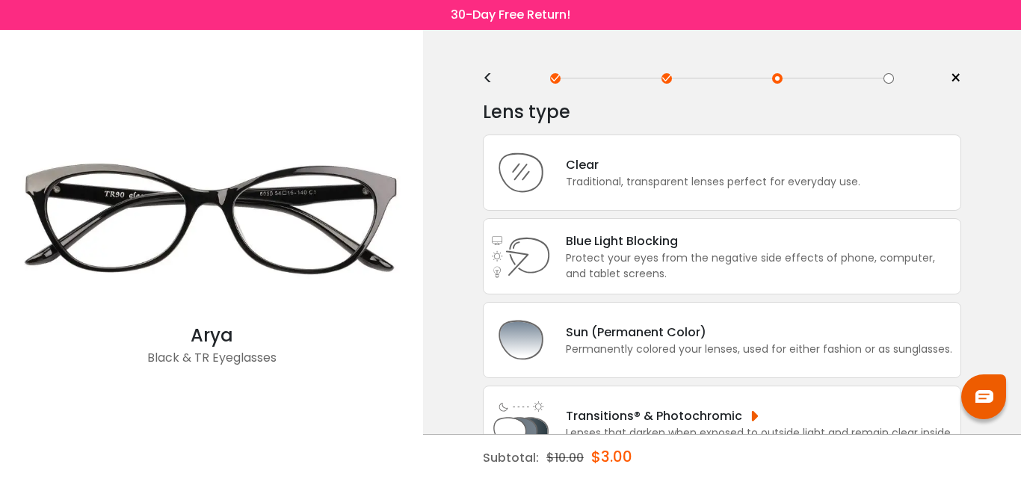
click at [492, 74] on div "<" at bounding box center [494, 78] width 22 height 12
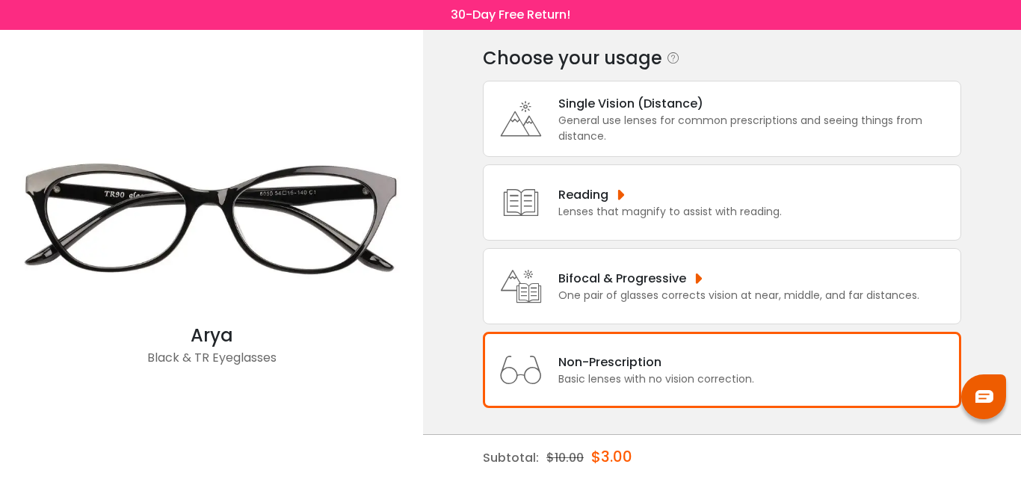
scroll to position [58, 0]
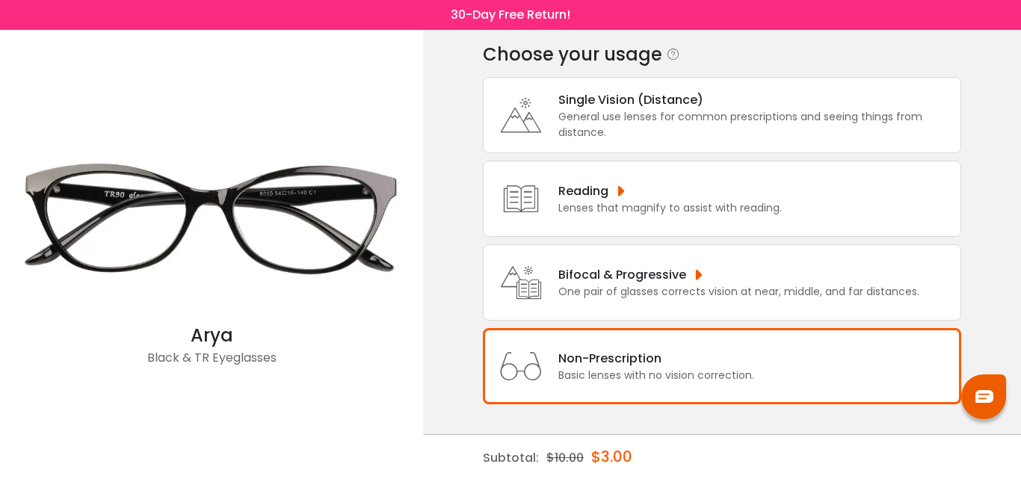
click at [674, 147] on div "Single Vision (Distance) General use lenses for common prescriptions and seeing…" at bounding box center [722, 115] width 478 height 76
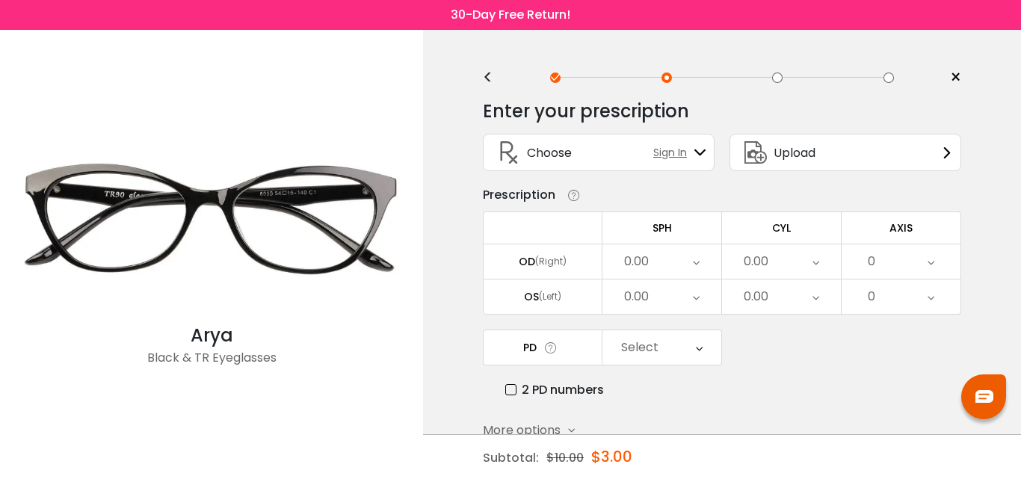
scroll to position [0, 0]
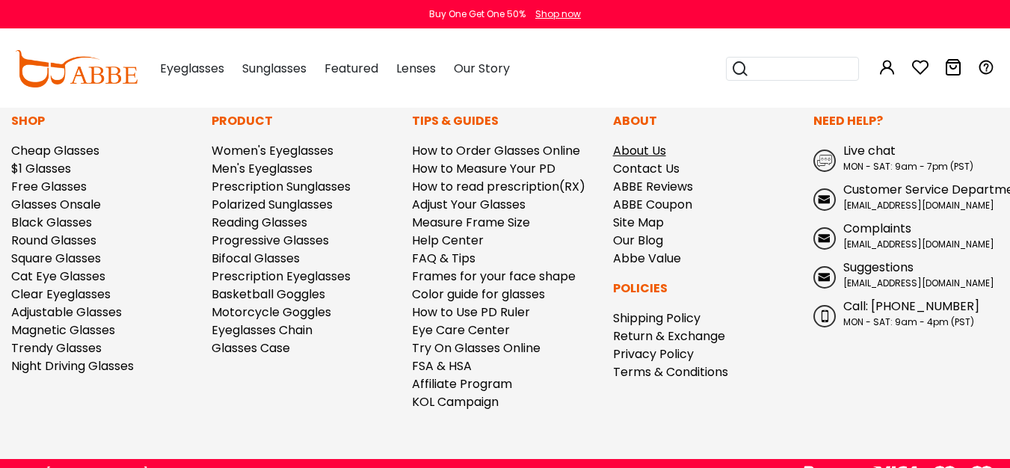
click at [643, 142] on link "About Us" at bounding box center [639, 150] width 53 height 17
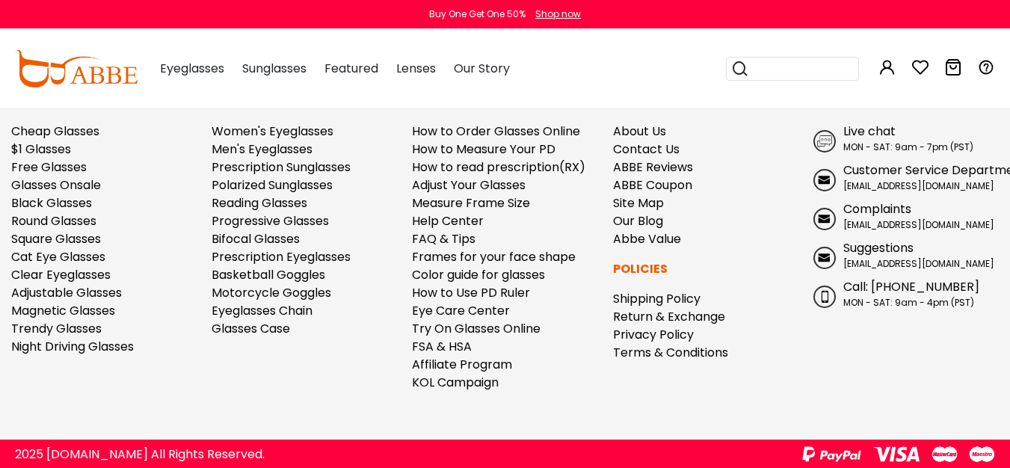
scroll to position [3121, 0]
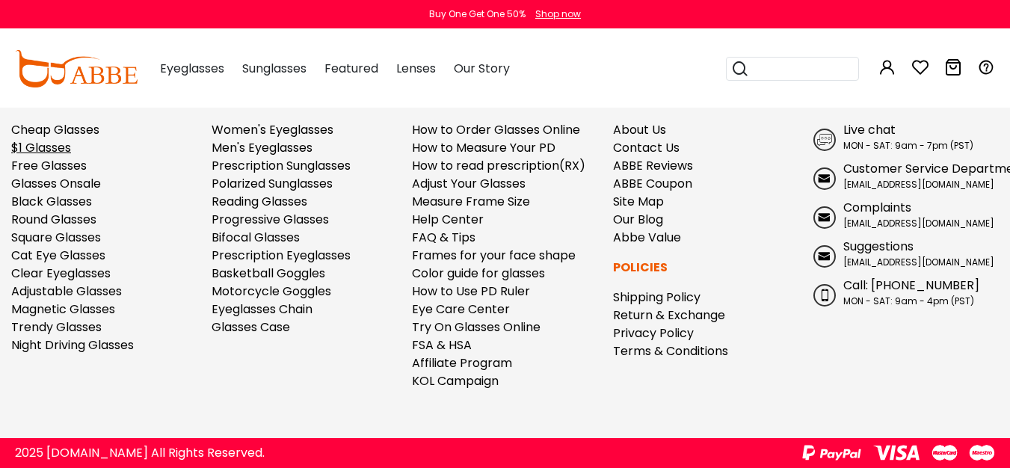
click at [52, 146] on link "$1 Glasses" at bounding box center [41, 147] width 60 height 17
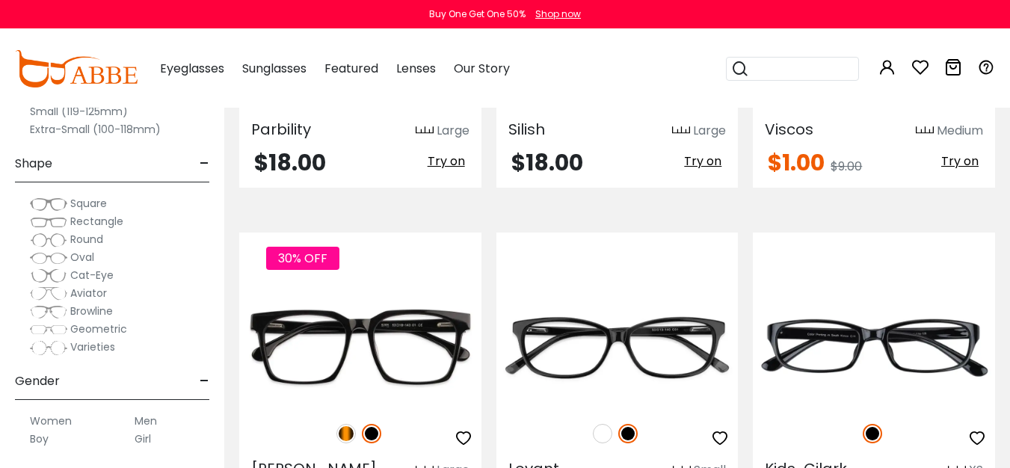
scroll to position [2366, 0]
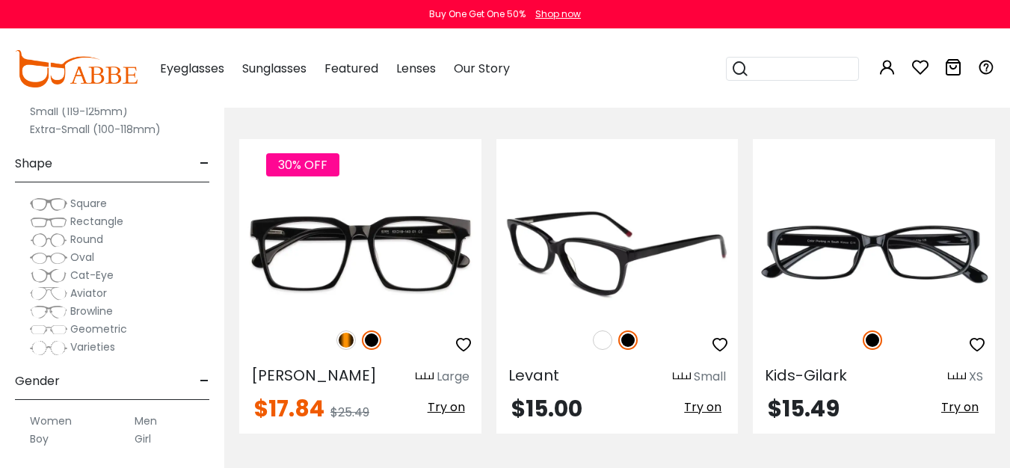
click at [664, 275] on img at bounding box center [617, 253] width 242 height 121
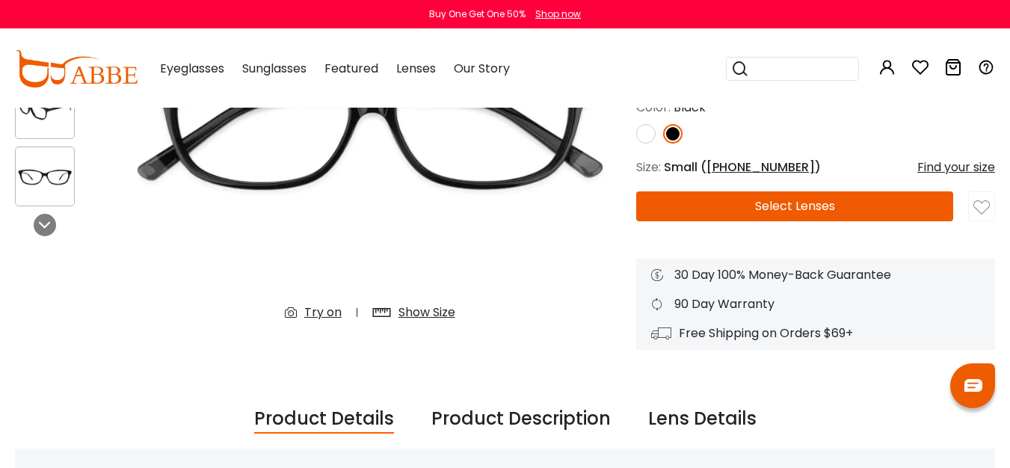
scroll to position [274, 0]
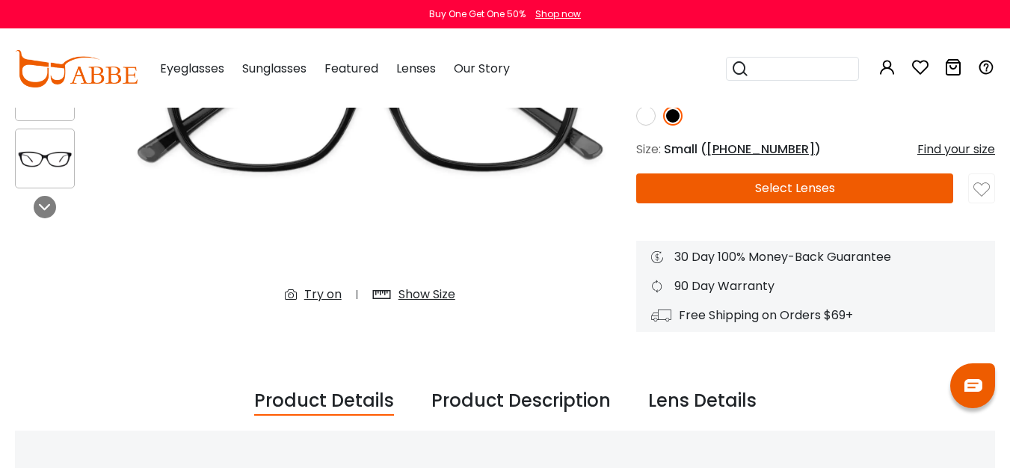
click at [529, 215] on img at bounding box center [370, 106] width 503 height 418
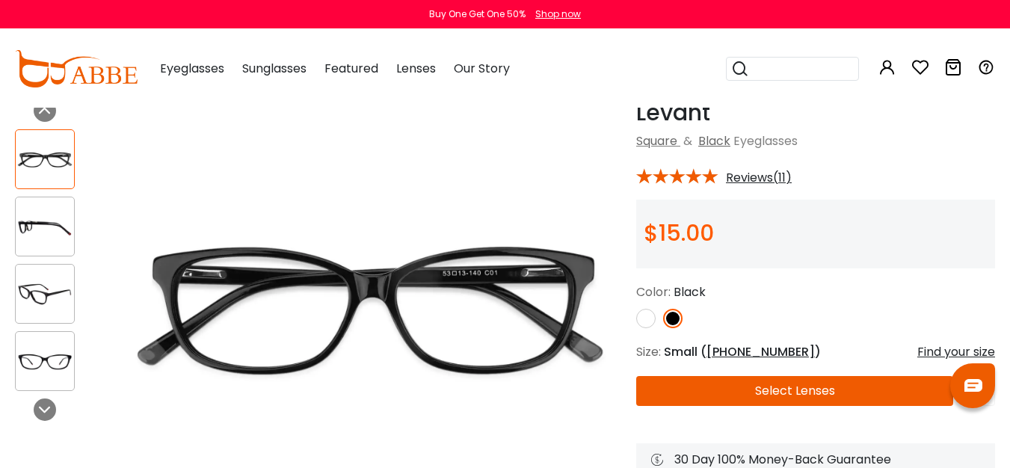
scroll to position [69, 0]
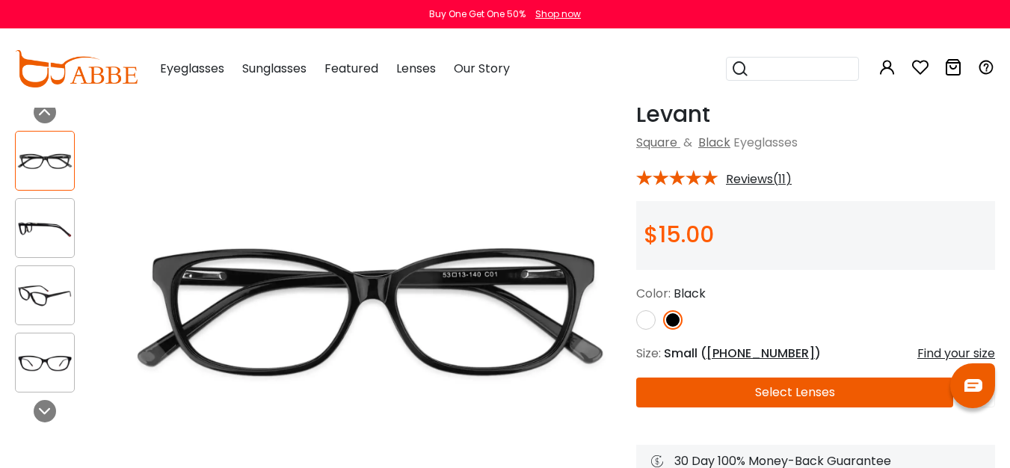
click at [649, 326] on img at bounding box center [645, 319] width 19 height 19
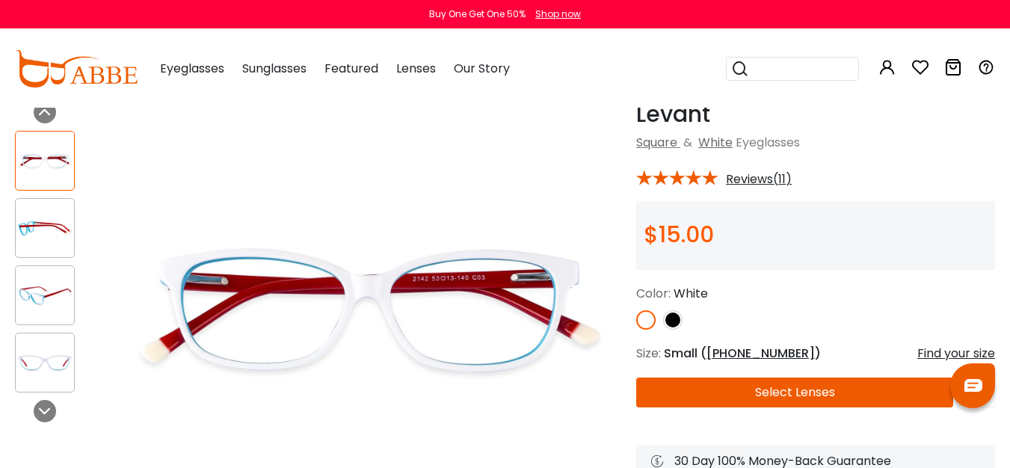
click at [670, 326] on img at bounding box center [672, 319] width 19 height 19
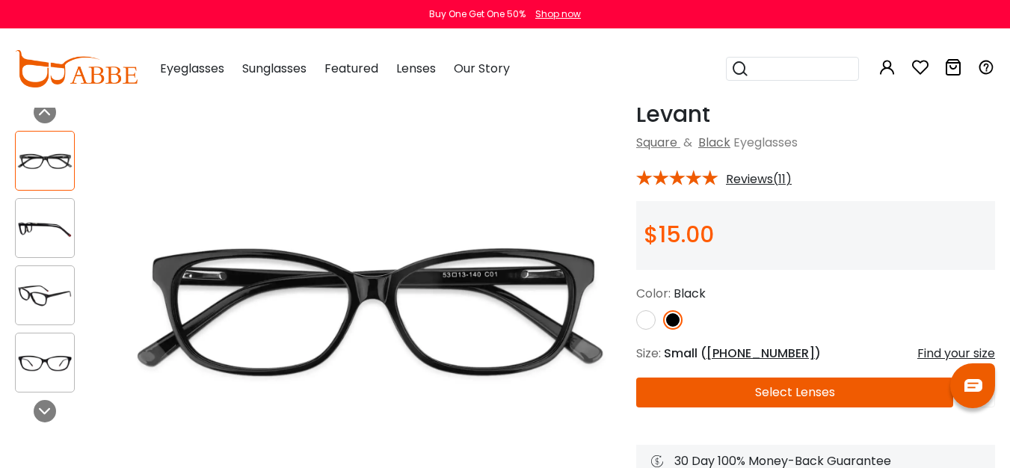
click at [646, 323] on img at bounding box center [645, 319] width 19 height 19
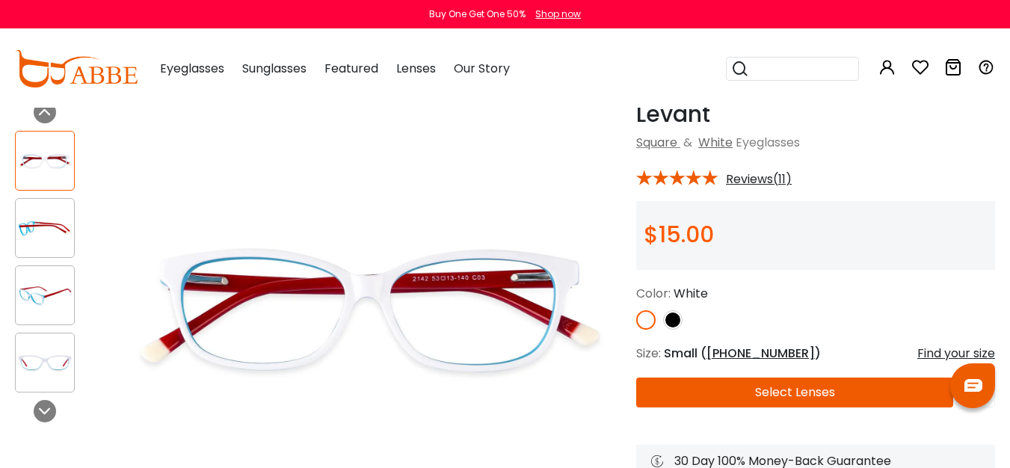
click at [676, 327] on img at bounding box center [672, 319] width 19 height 19
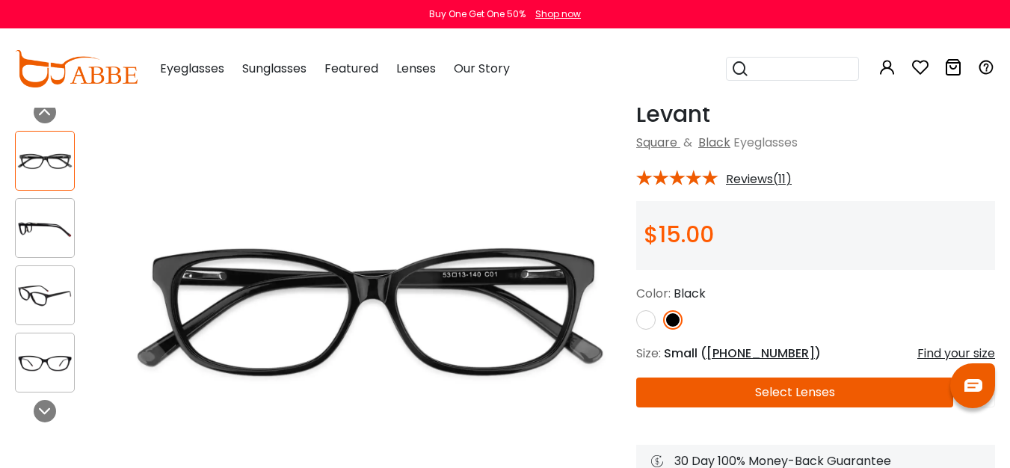
click at [640, 326] on img at bounding box center [645, 319] width 19 height 19
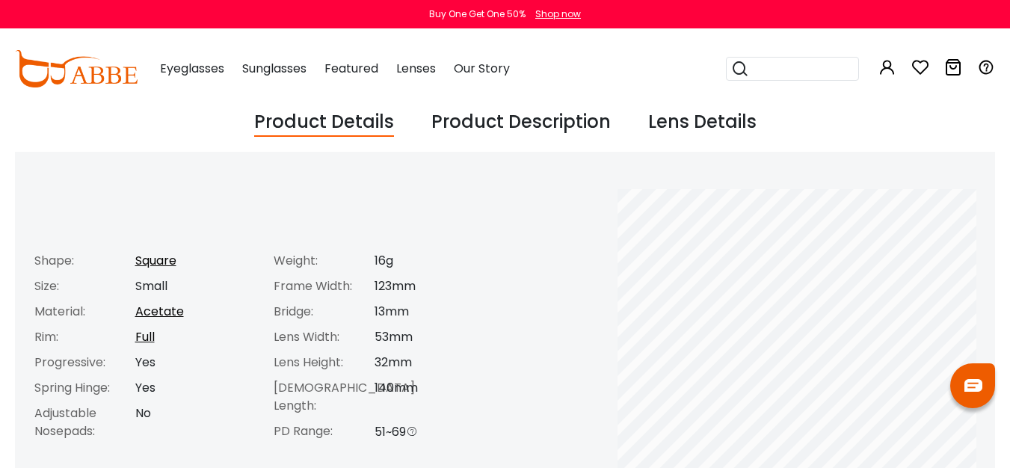
scroll to position [514, 0]
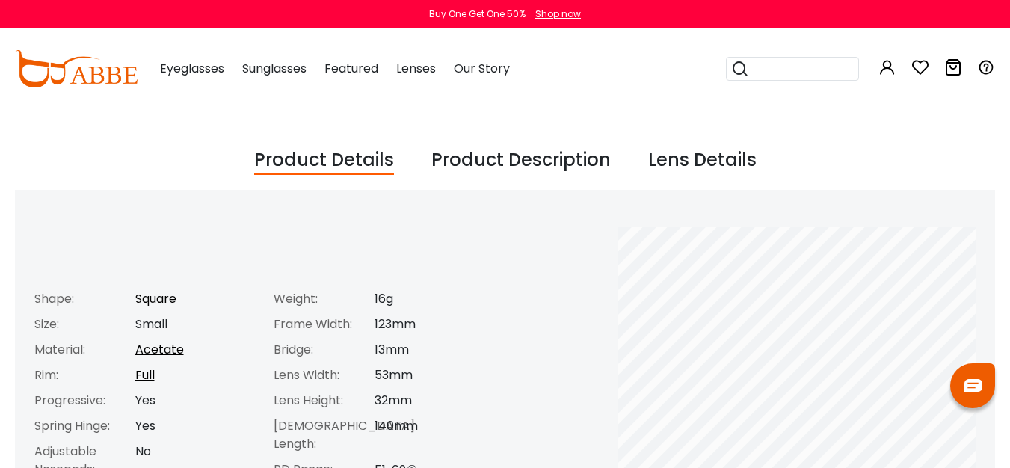
click at [530, 159] on div "Product Description" at bounding box center [520, 160] width 179 height 28
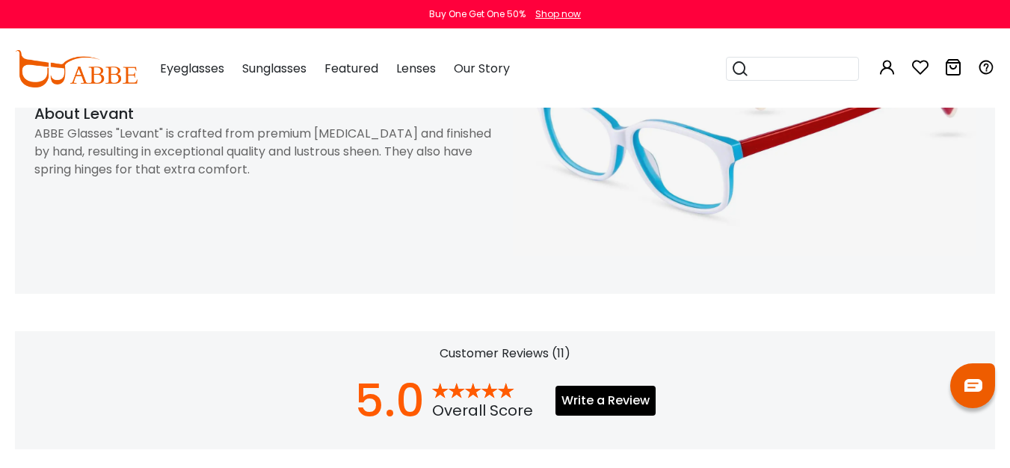
scroll to position [433, 0]
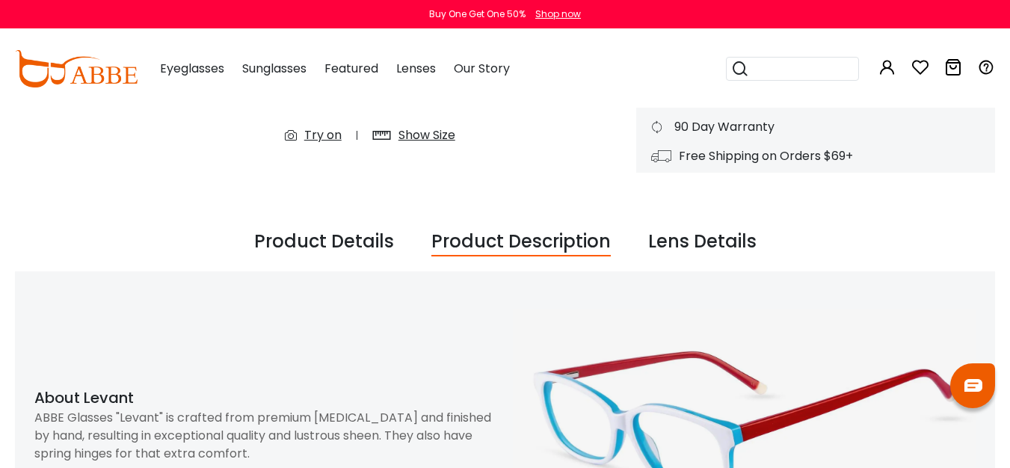
click at [350, 237] on div "Product Details" at bounding box center [324, 242] width 140 height 28
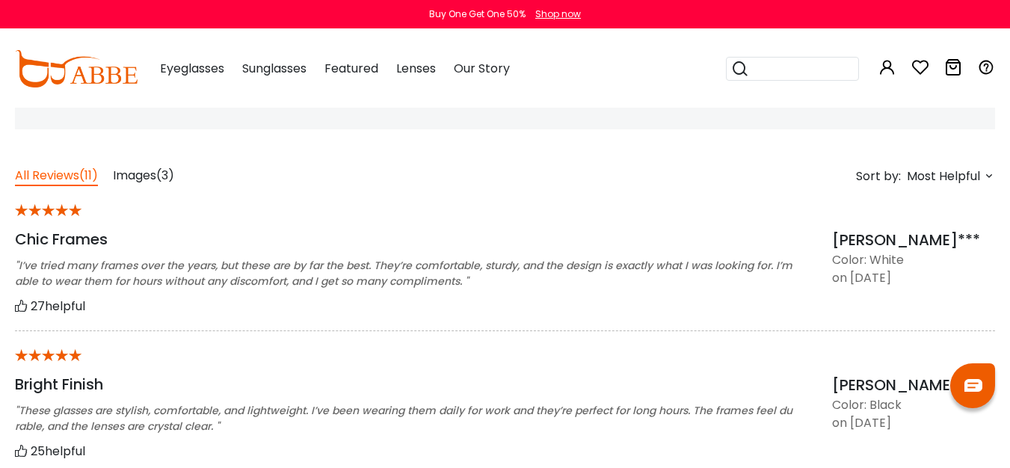
scroll to position [0, 0]
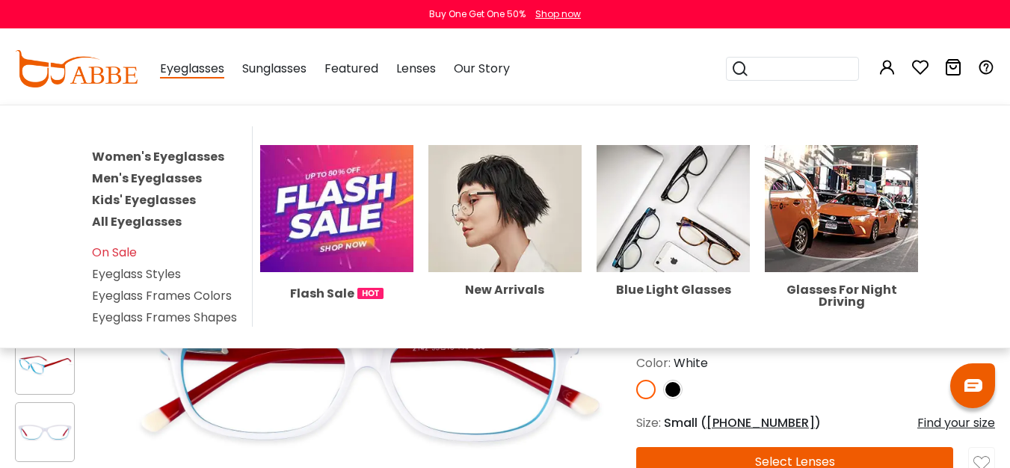
click at [190, 73] on span "Eyeglasses" at bounding box center [192, 69] width 64 height 19
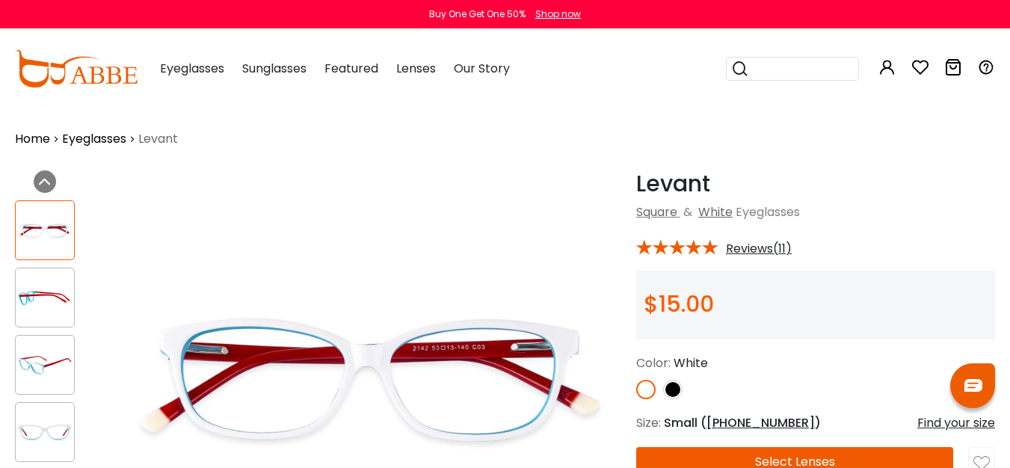
click at [73, 60] on img at bounding box center [76, 68] width 123 height 37
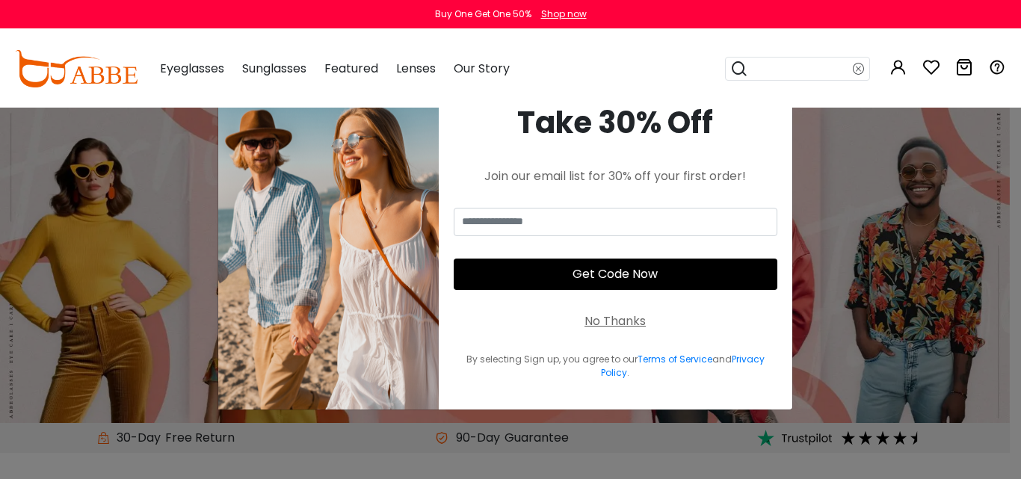
click at [92, 84] on img at bounding box center [76, 68] width 123 height 37
click at [605, 317] on div "No Thanks" at bounding box center [614, 321] width 61 height 18
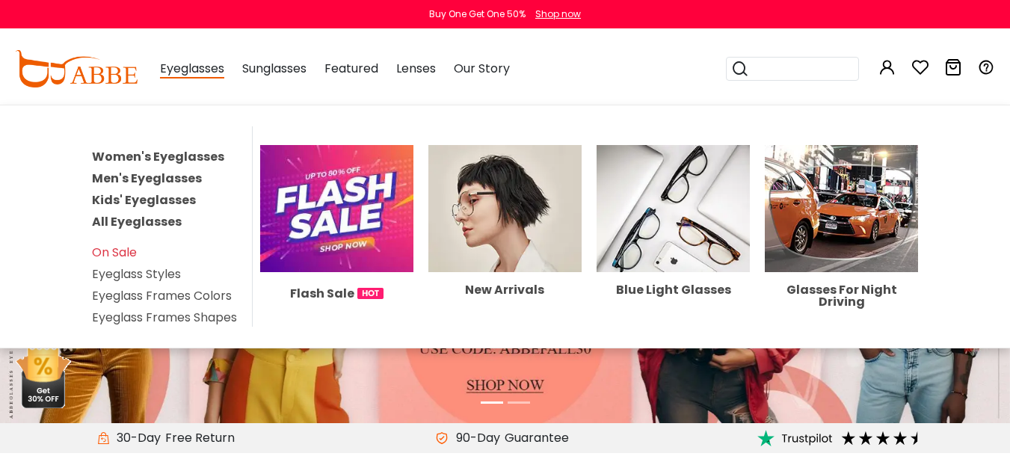
click at [161, 152] on link "Women's Eyeglasses" at bounding box center [158, 156] width 132 height 17
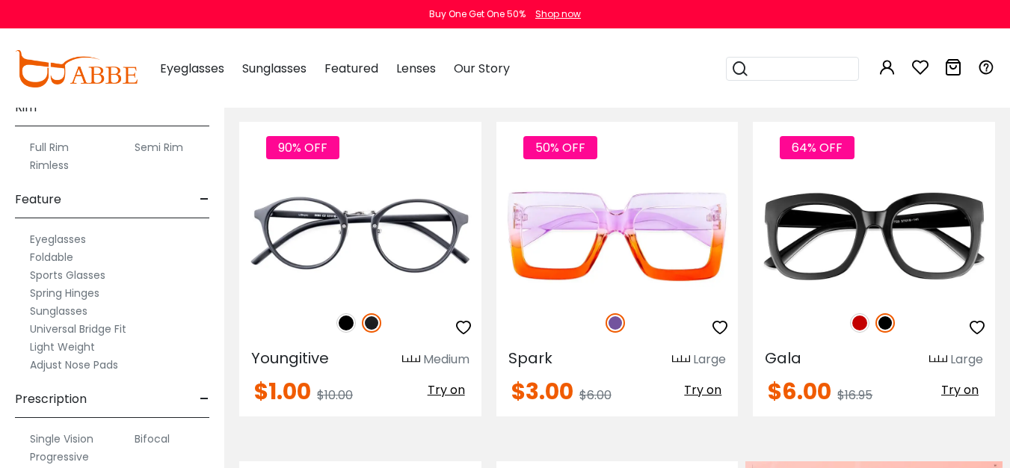
scroll to position [820, 0]
click at [788, 75] on input "search" at bounding box center [801, 69] width 105 height 22
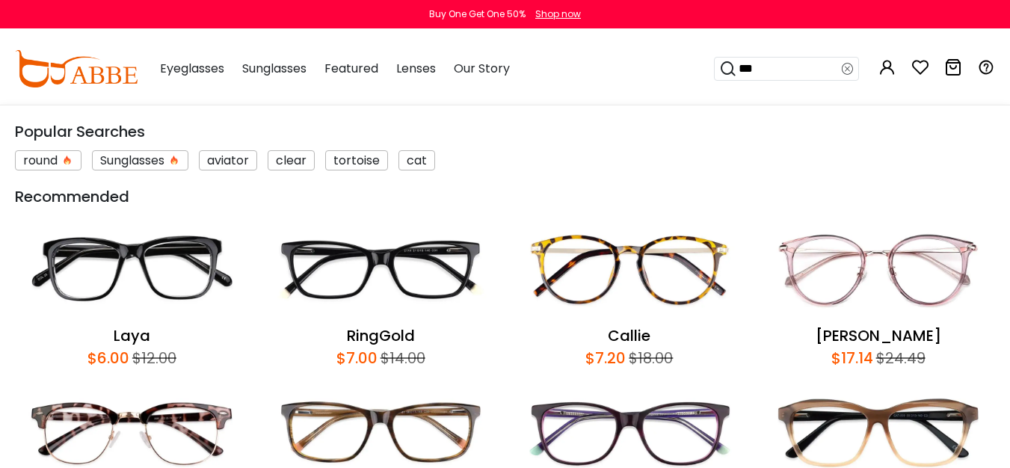
type input "****"
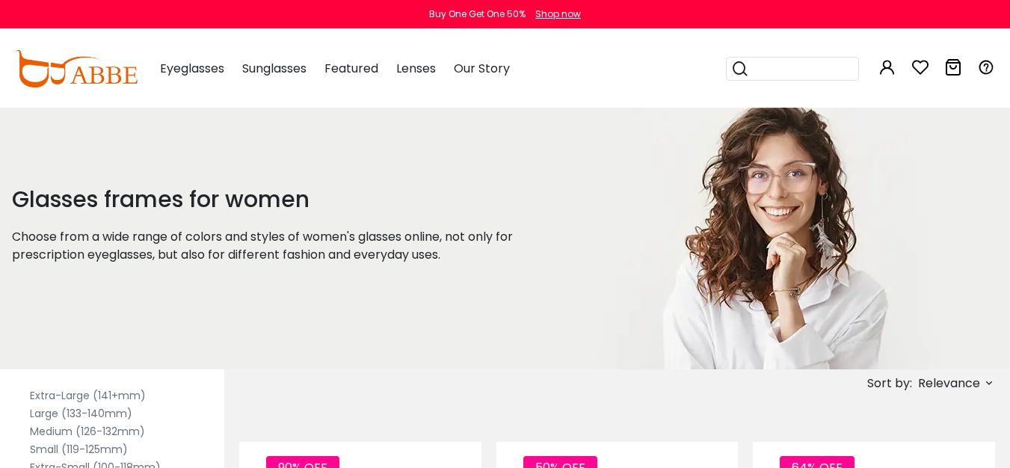
scroll to position [58, 0]
click at [93, 427] on label "Medium (126-132mm)" at bounding box center [87, 427] width 115 height 18
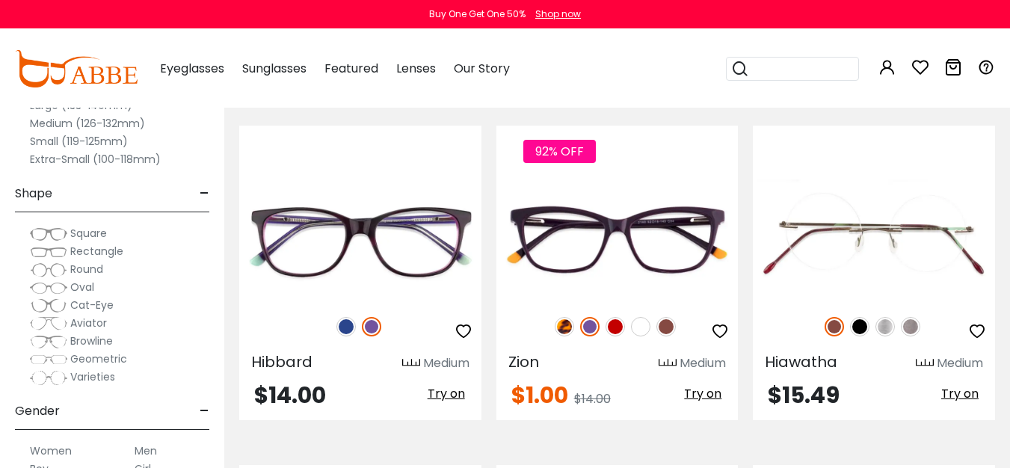
scroll to position [5132, 0]
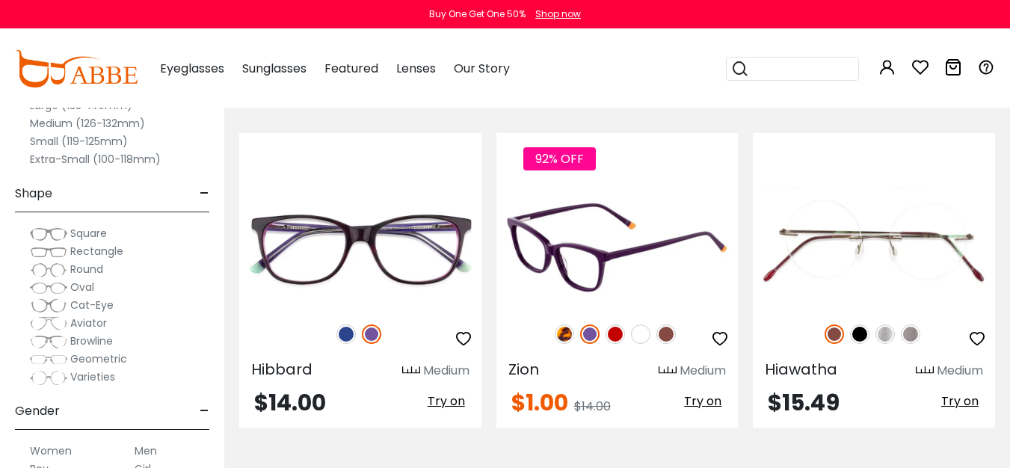
click at [584, 199] on img at bounding box center [617, 247] width 242 height 121
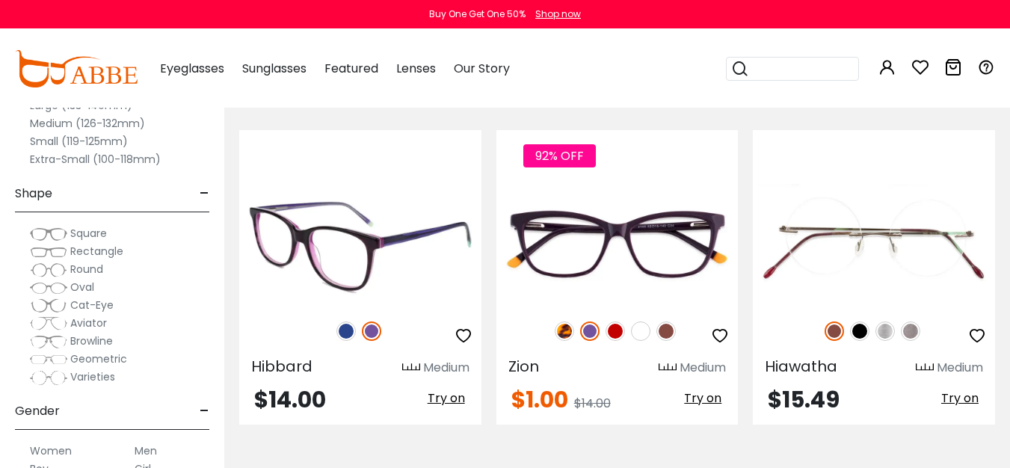
click at [389, 214] on img at bounding box center [360, 244] width 242 height 121
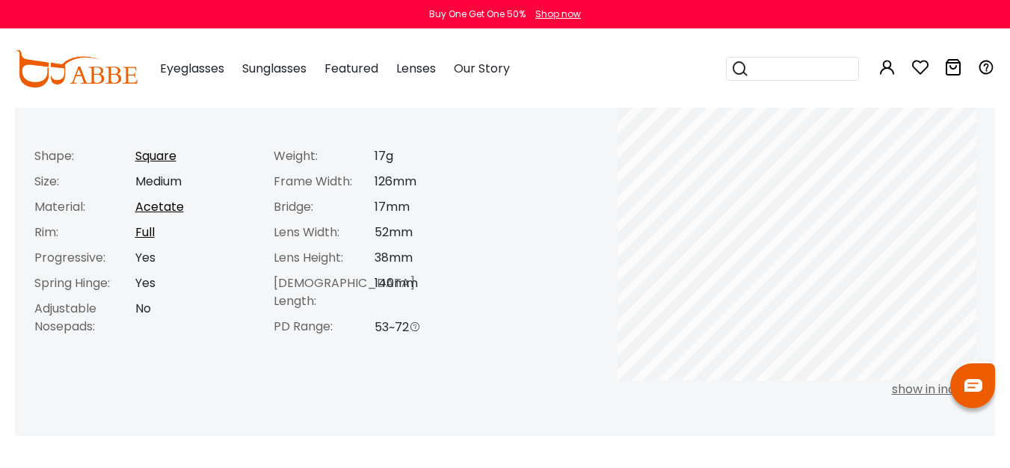
scroll to position [649, 0]
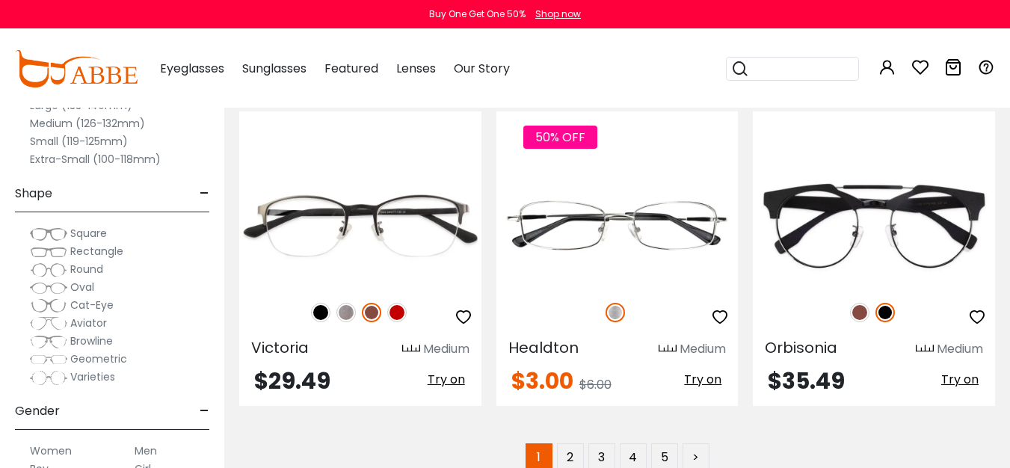
scroll to position [6902, 0]
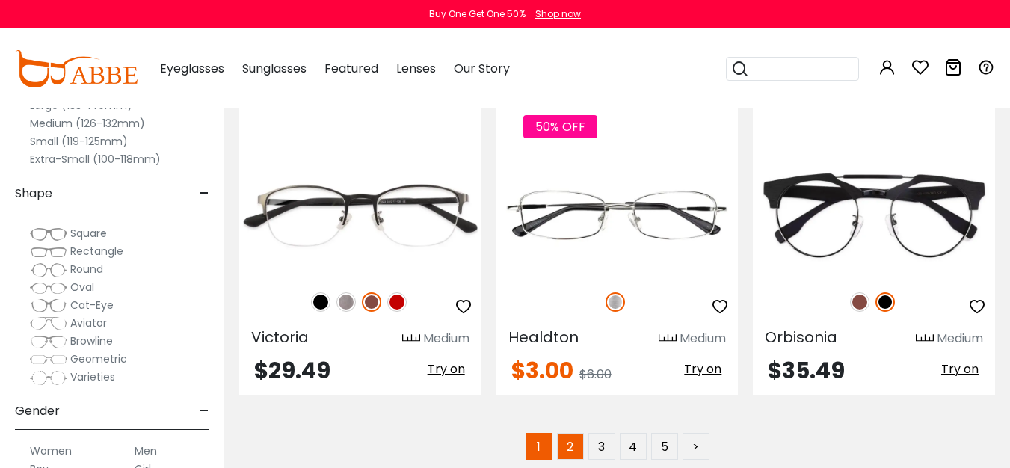
click at [574, 433] on link "2" at bounding box center [570, 446] width 27 height 27
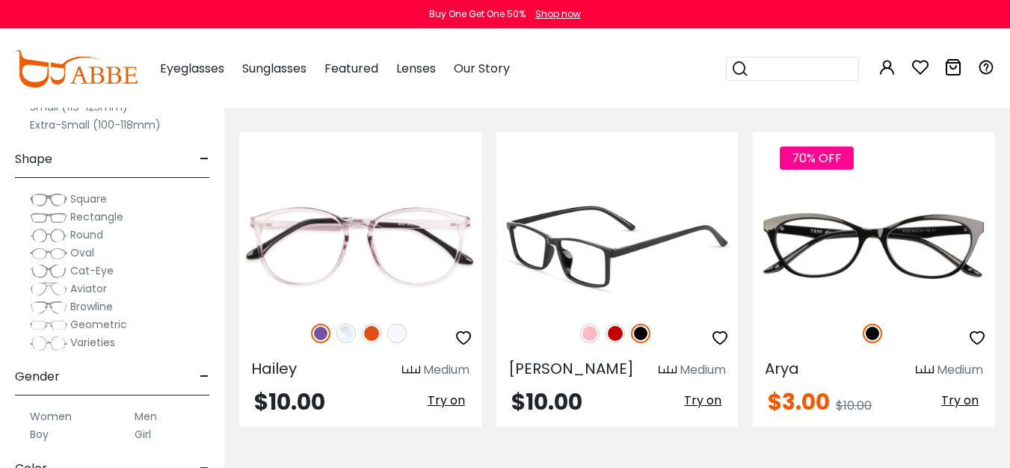
scroll to position [35, 0]
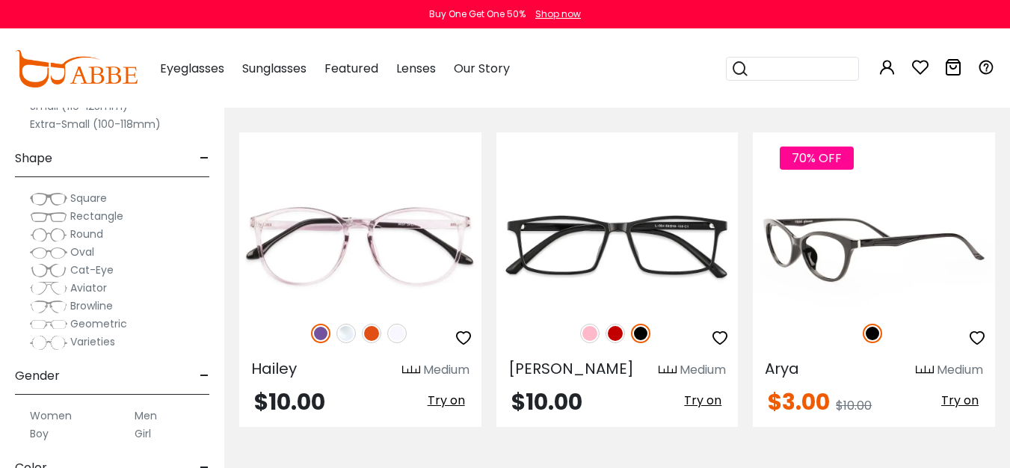
click at [853, 186] on img at bounding box center [874, 246] width 242 height 121
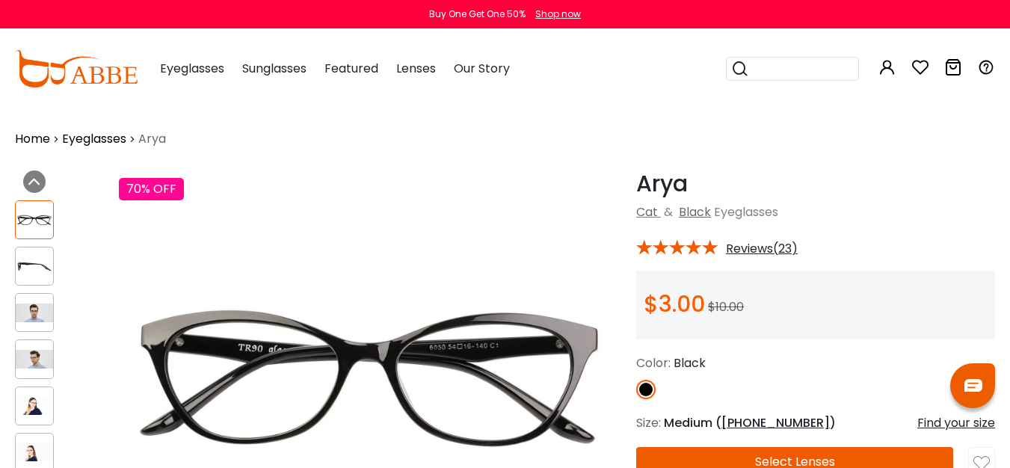
click at [754, 260] on div "Arya Black Cat & Black Eyeglasses * Reviews(23) $3.00 $10.00" at bounding box center [815, 387] width 359 height 435
click at [758, 250] on span "Reviews(23)" at bounding box center [762, 248] width 72 height 13
click at [772, 249] on span "Reviews(23)" at bounding box center [762, 248] width 72 height 13
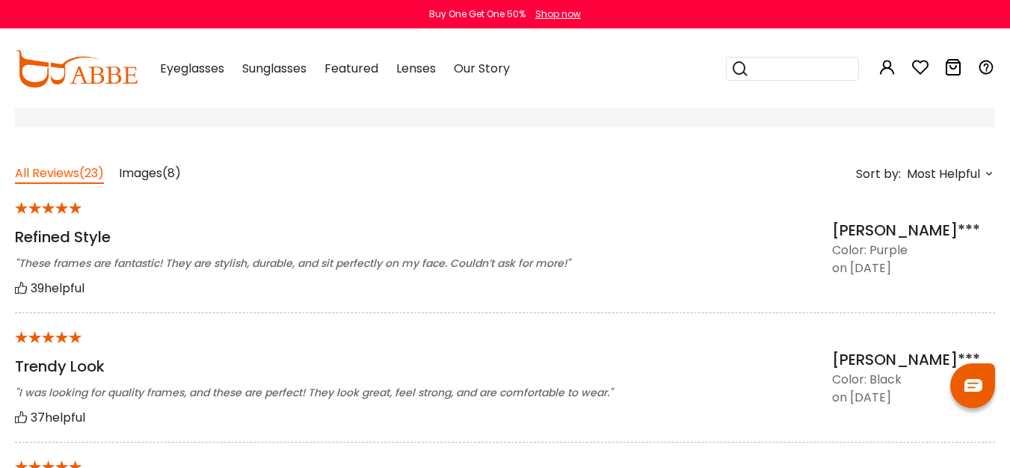
scroll to position [1122, 0]
click at [148, 188] on div "* Refined Style "These frames are fantastic! They are stylish, durable, and sit…" at bounding box center [505, 247] width 980 height 129
click at [146, 168] on span "Images" at bounding box center [140, 172] width 43 height 17
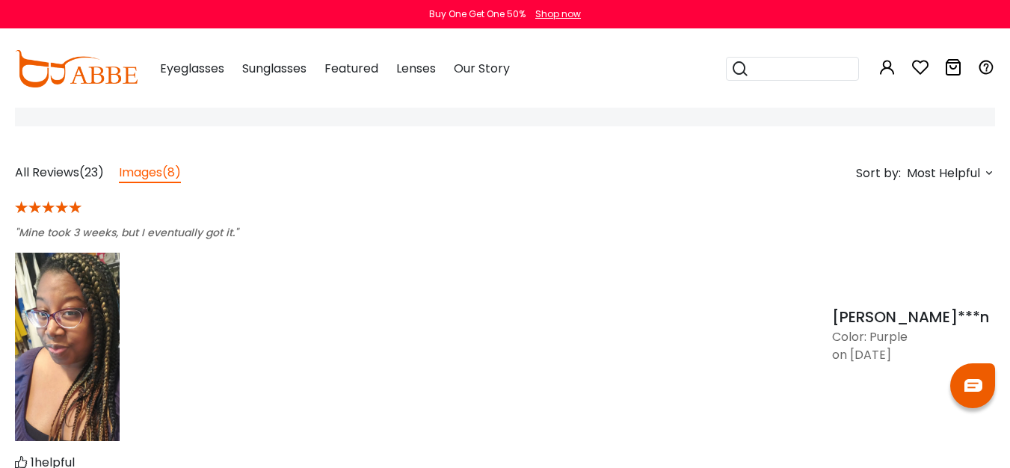
click at [91, 354] on img at bounding box center [67, 347] width 105 height 188
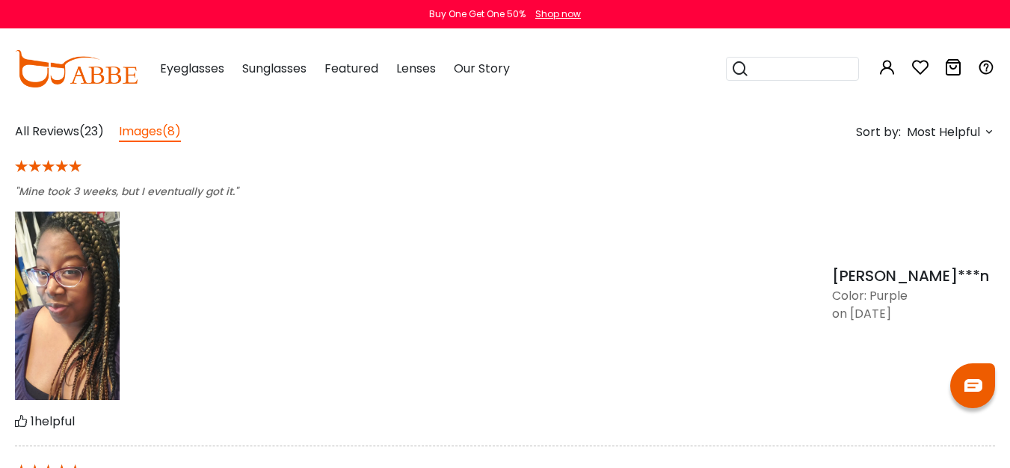
scroll to position [1151, 0]
